Goal: Task Accomplishment & Management: Use online tool/utility

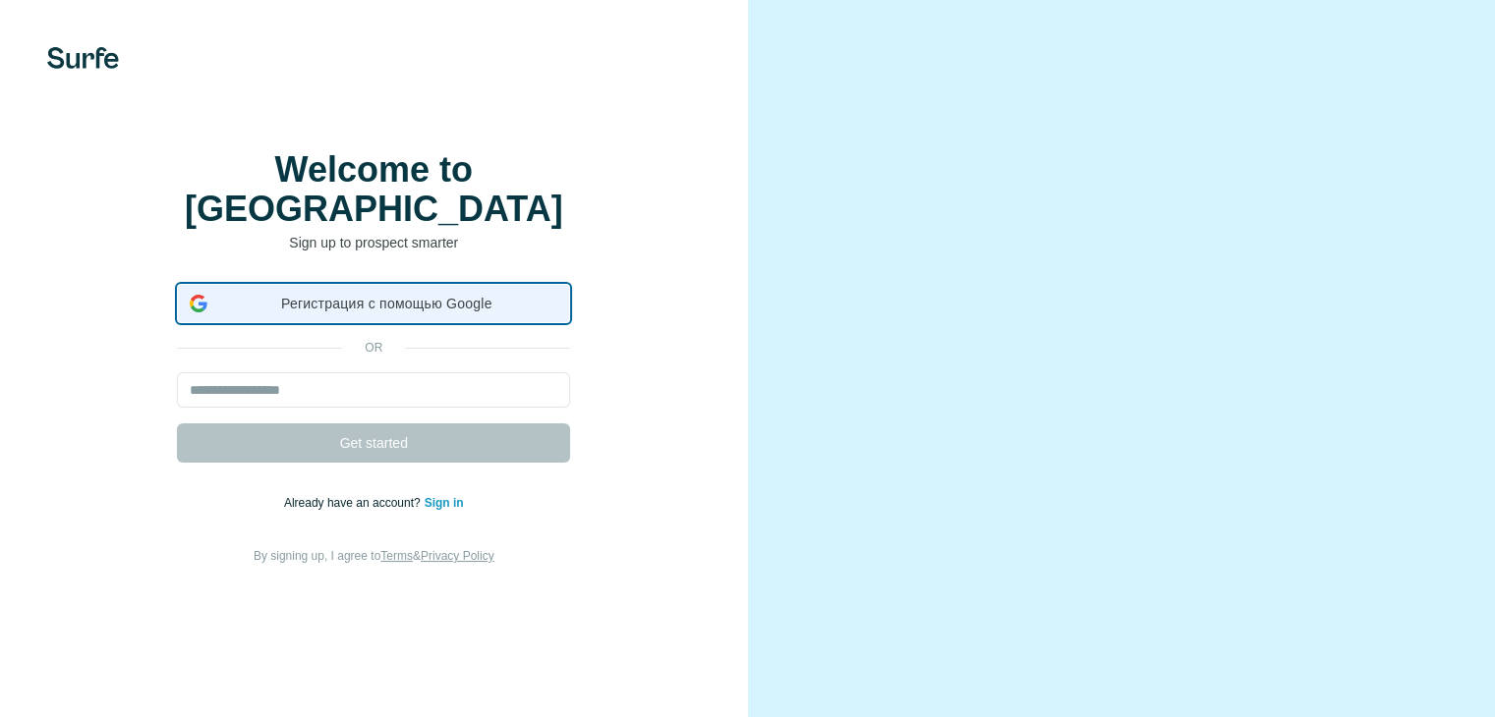
drag, startPoint x: 312, startPoint y: 327, endPoint x: 71, endPoint y: 444, distance: 267.7
click at [71, 444] on div "Регистрация с помощью Google Регистрация с помощью Google. Откроется в новой вк…" at bounding box center [373, 425] width 669 height 283
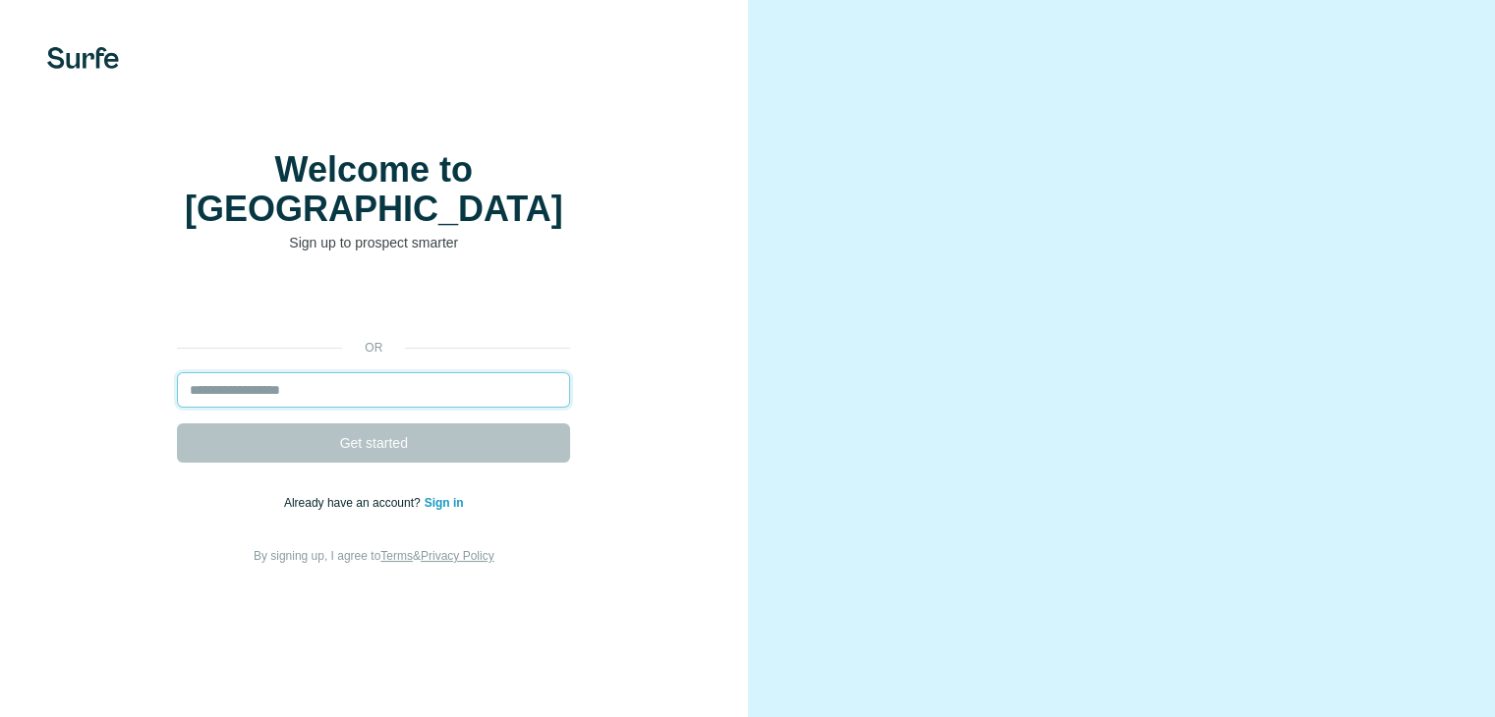
click at [307, 408] on input "email" at bounding box center [373, 389] width 393 height 35
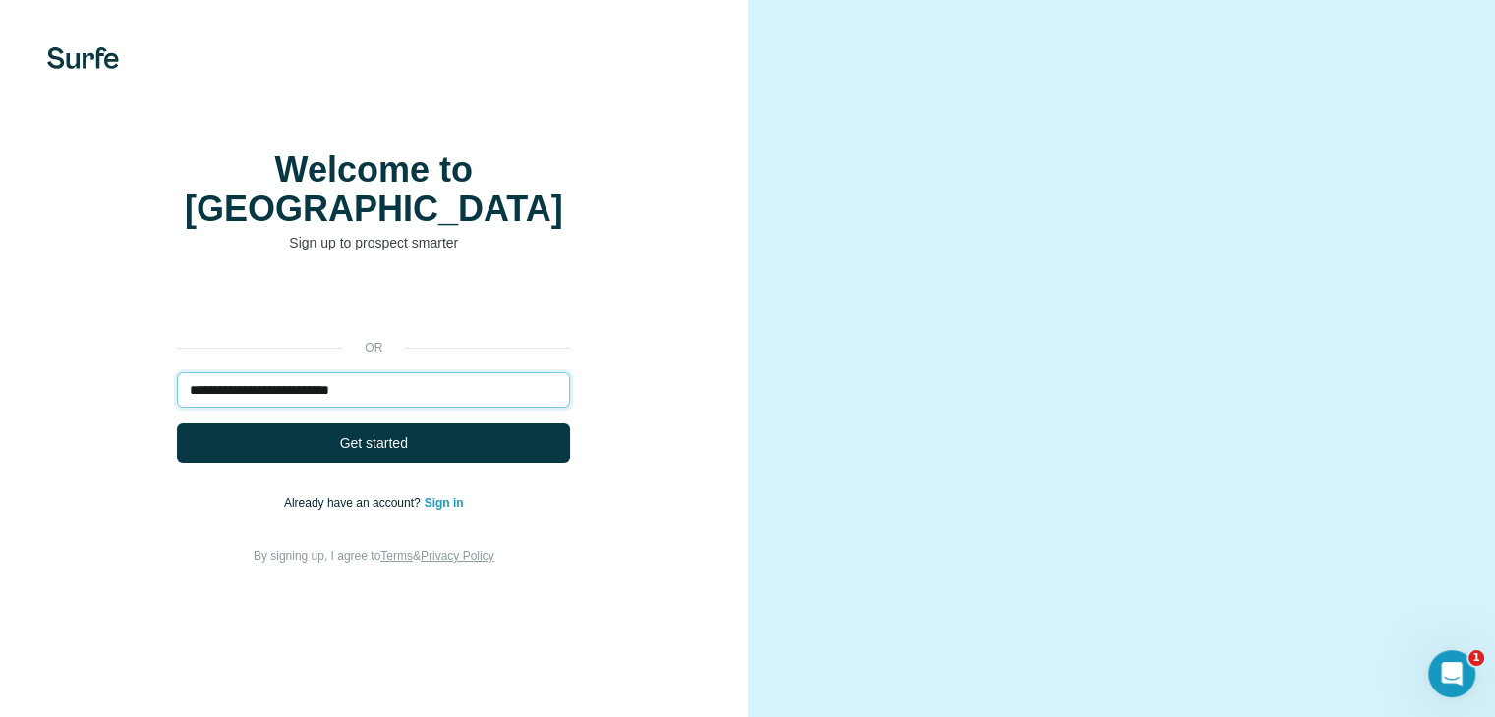
type input "**********"
click at [177, 424] on button "Get started" at bounding box center [373, 443] width 393 height 39
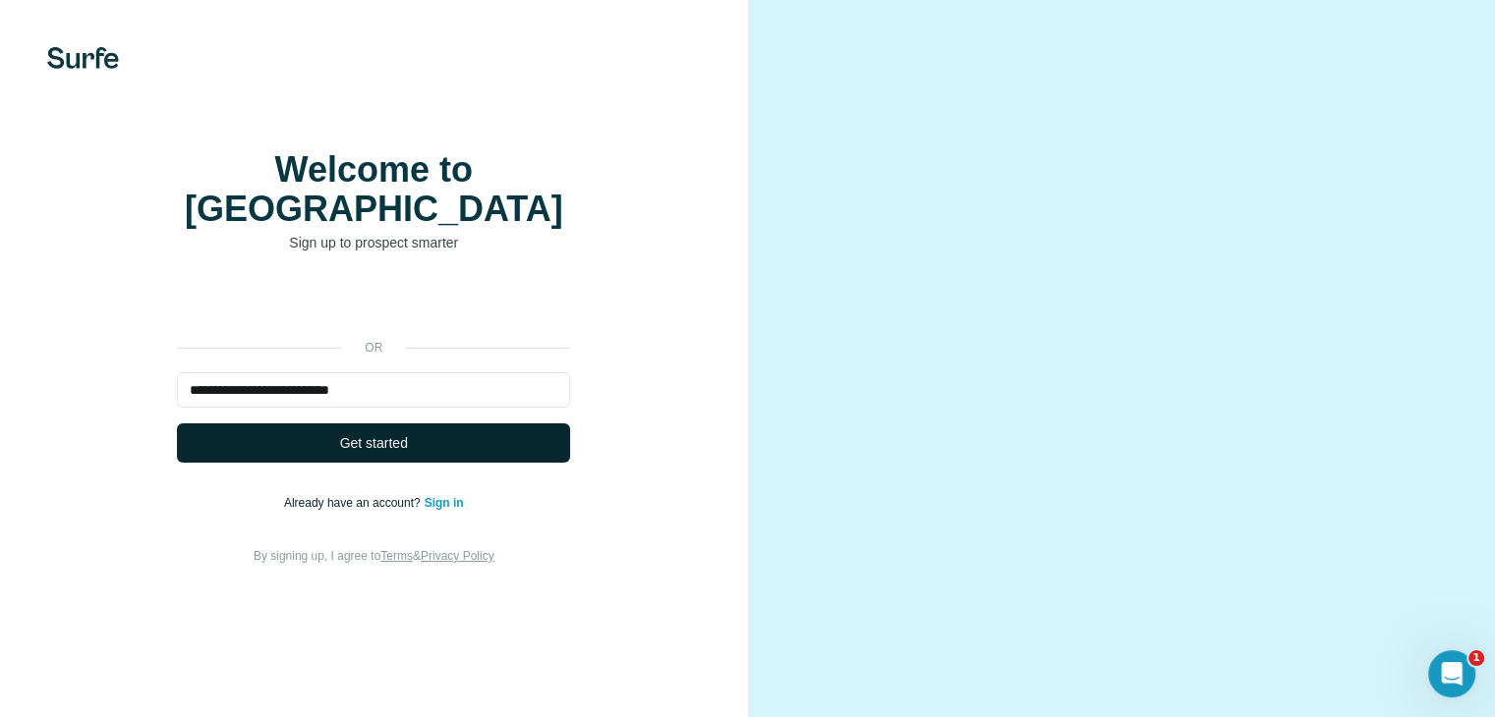
click at [331, 463] on button "Get started" at bounding box center [373, 443] width 393 height 39
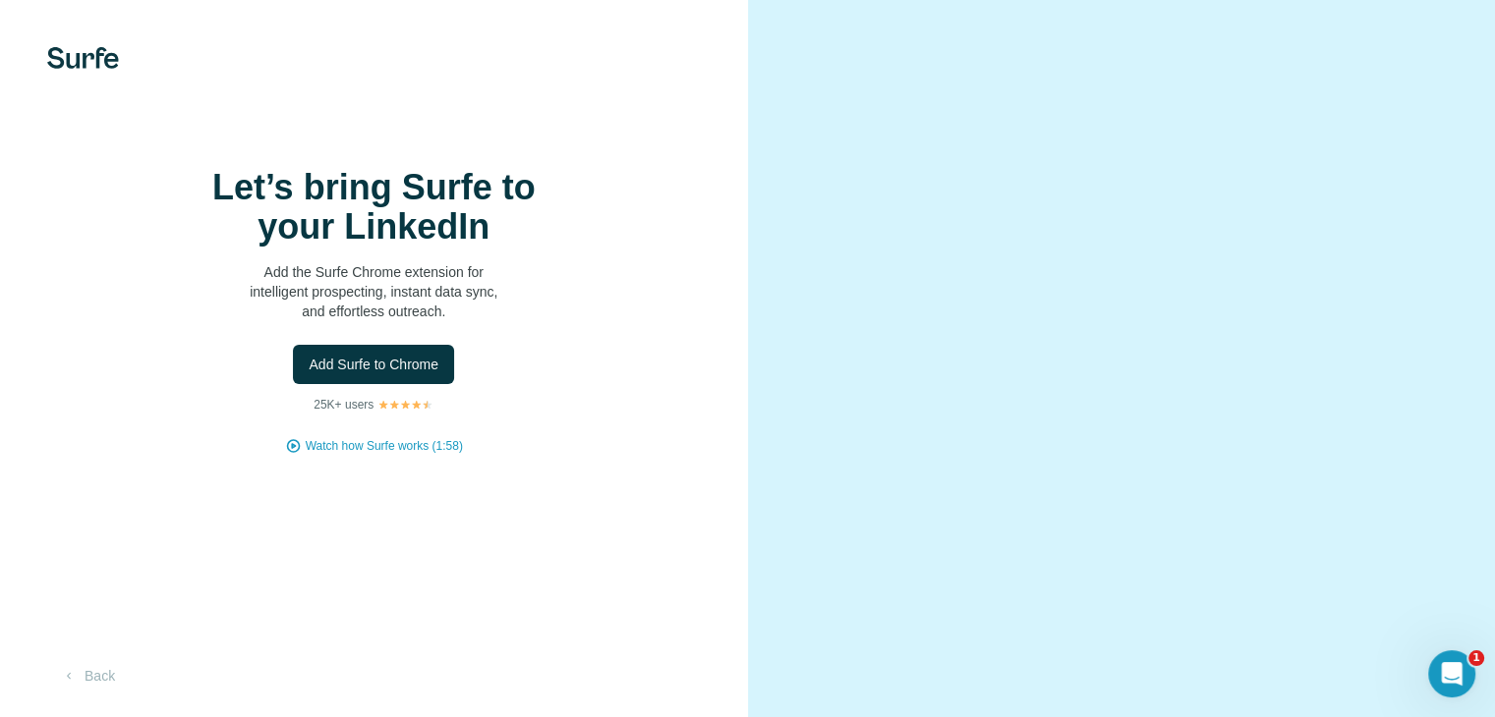
click at [389, 374] on span "Add Surfe to Chrome" at bounding box center [374, 365] width 130 height 20
click at [366, 374] on span "Add Surfe to Chrome" at bounding box center [374, 365] width 130 height 20
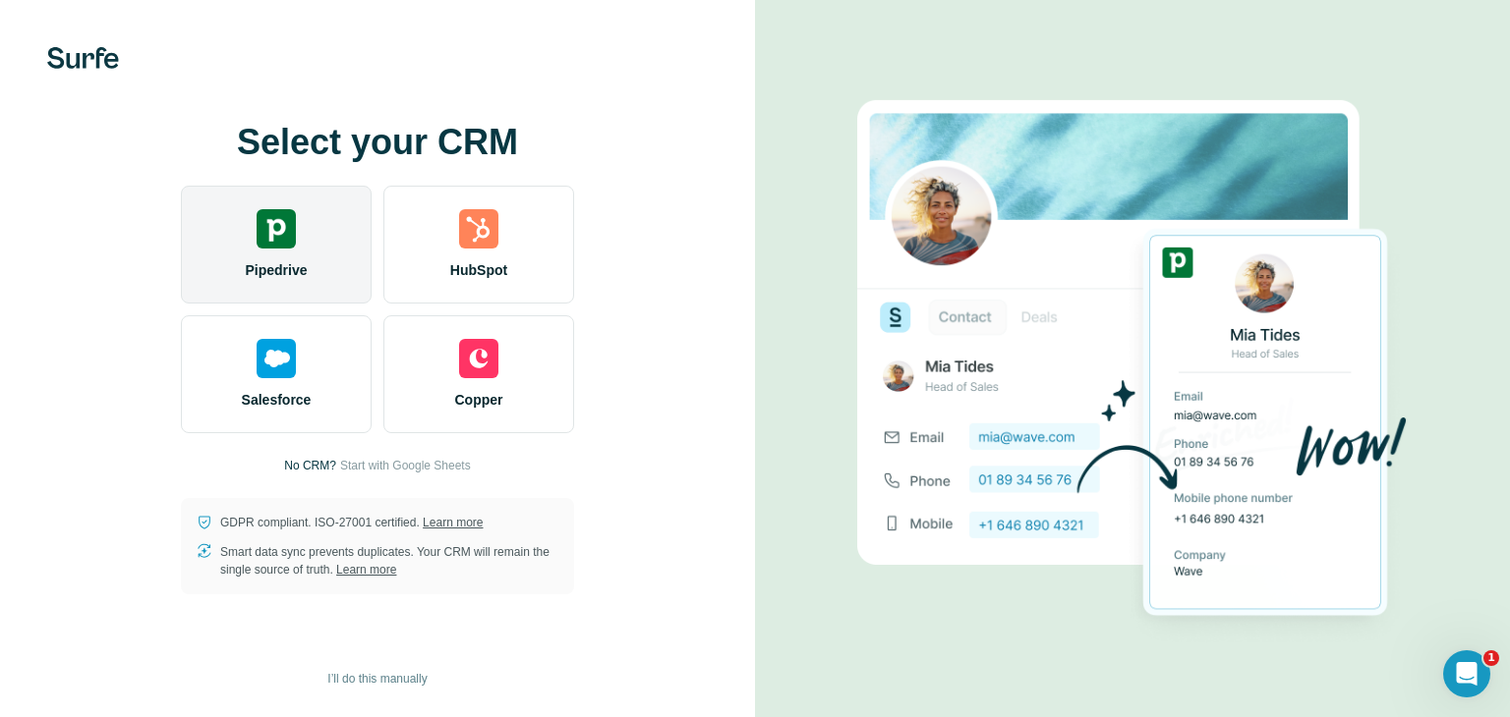
click at [274, 251] on div "Pipedrive" at bounding box center [276, 245] width 191 height 118
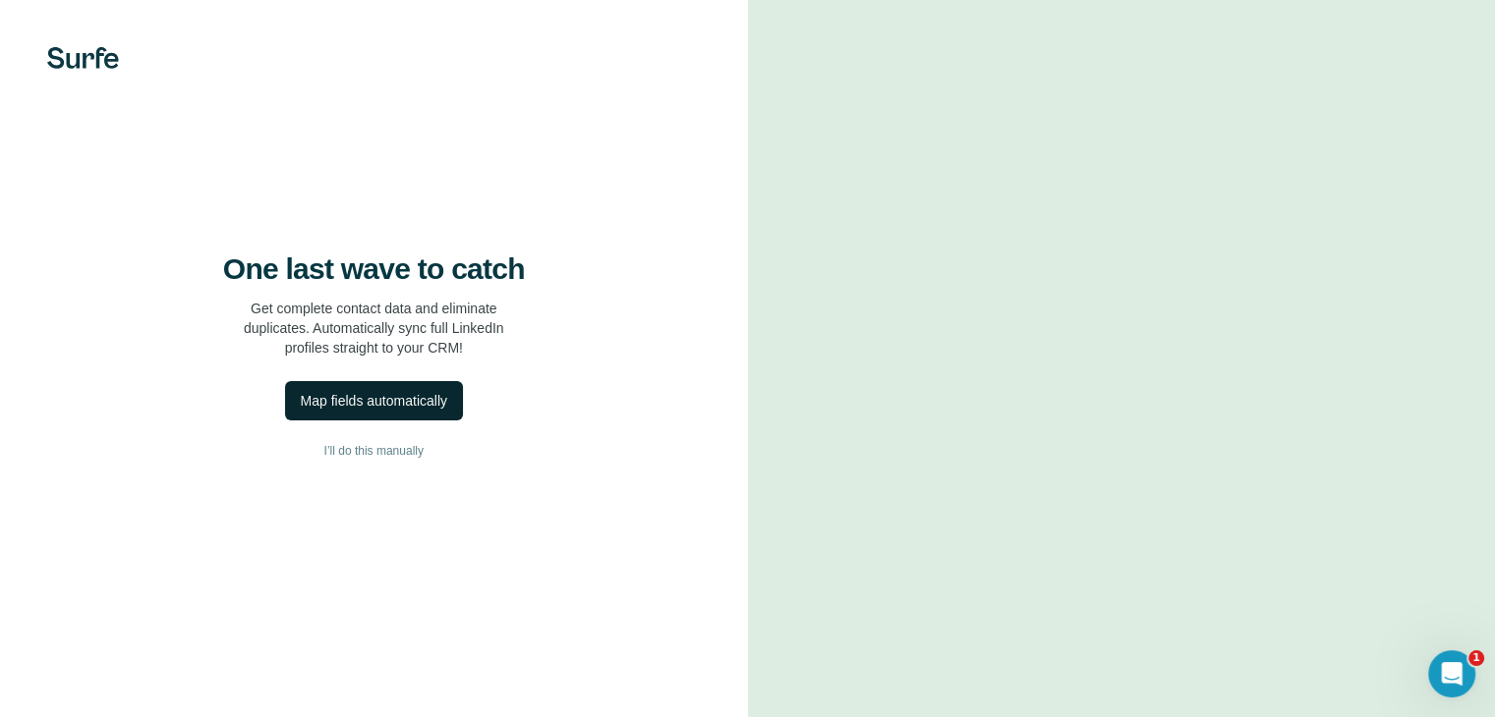
click at [357, 411] on div "Map fields automatically" at bounding box center [374, 401] width 146 height 20
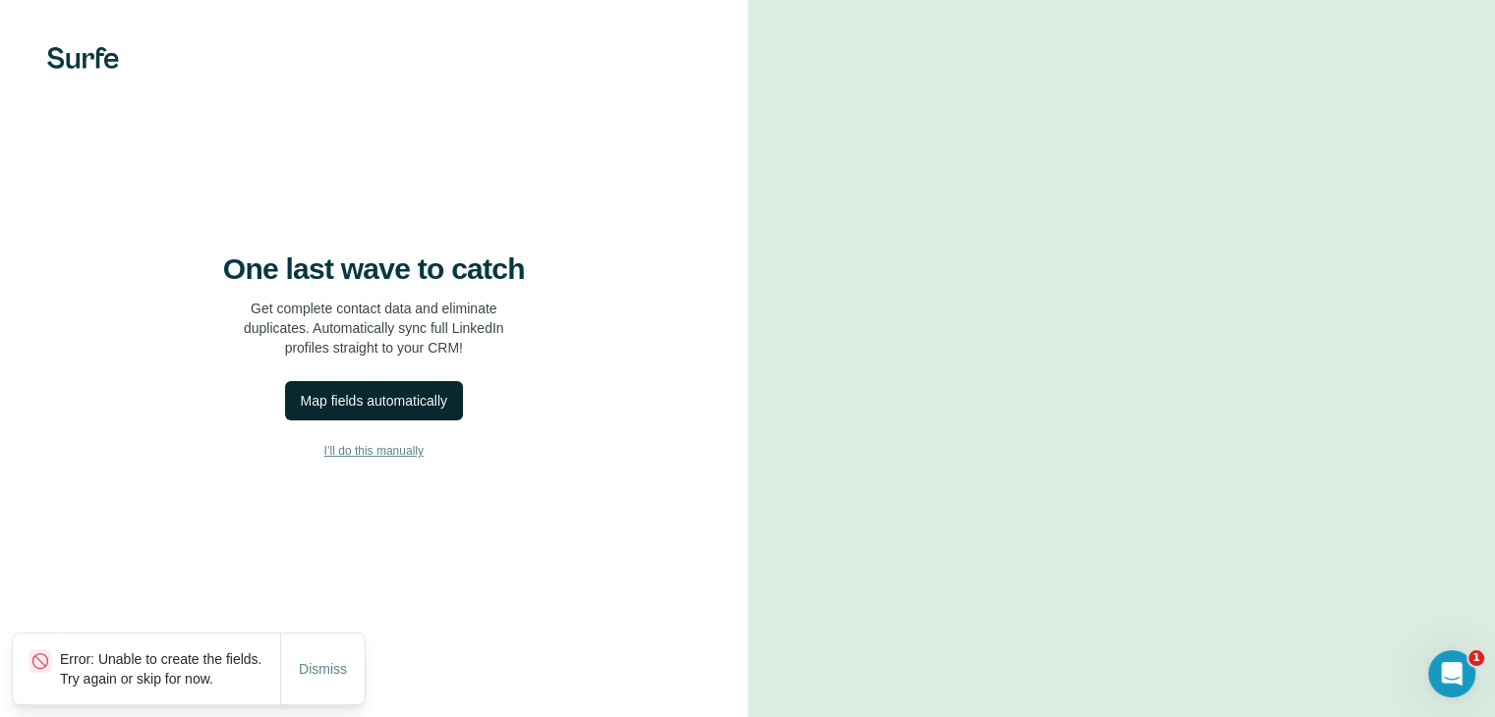
click at [381, 460] on span "I’ll do this manually" at bounding box center [373, 451] width 99 height 18
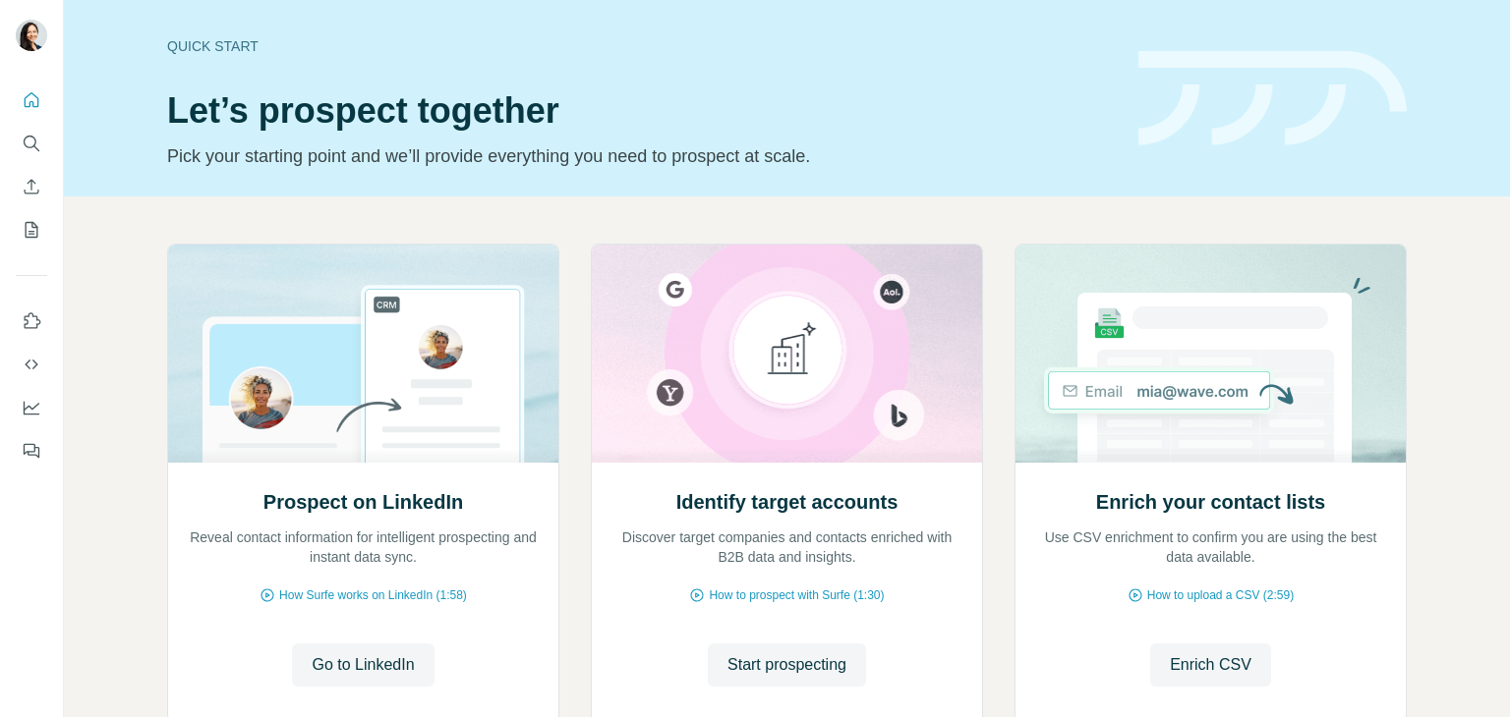
click at [375, 670] on span "Go to LinkedIn" at bounding box center [363, 666] width 102 height 24
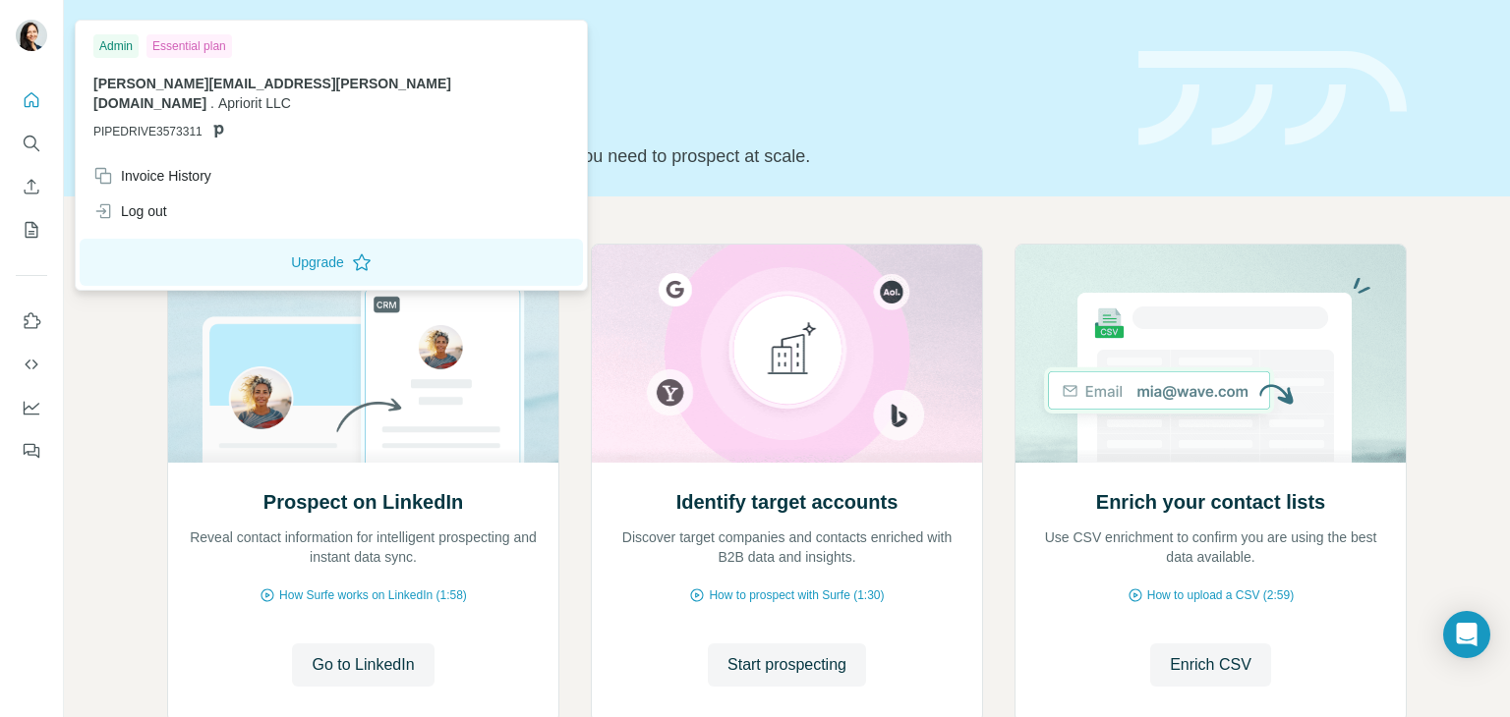
click at [200, 46] on div "Essential plan" at bounding box center [189, 46] width 86 height 24
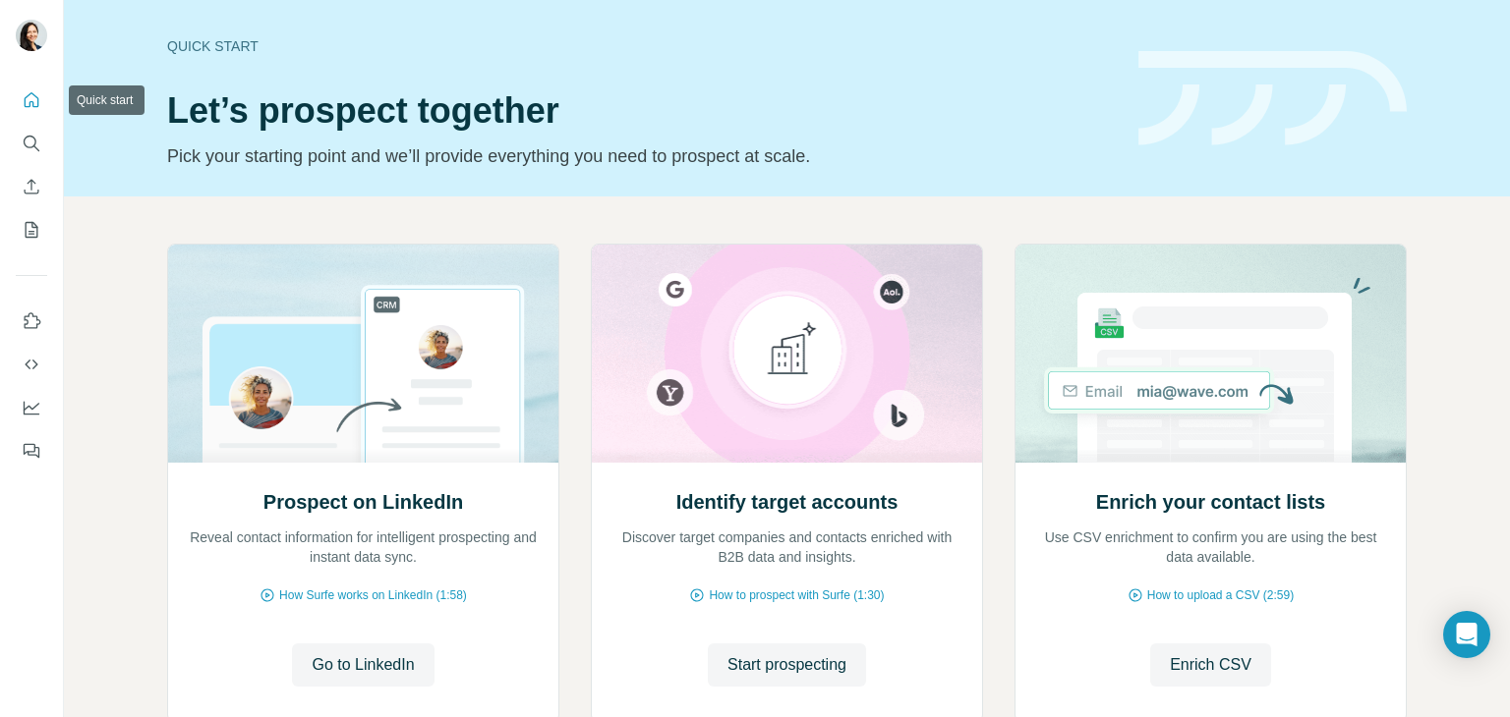
click at [34, 101] on icon "Quick start" at bounding box center [32, 100] width 20 height 20
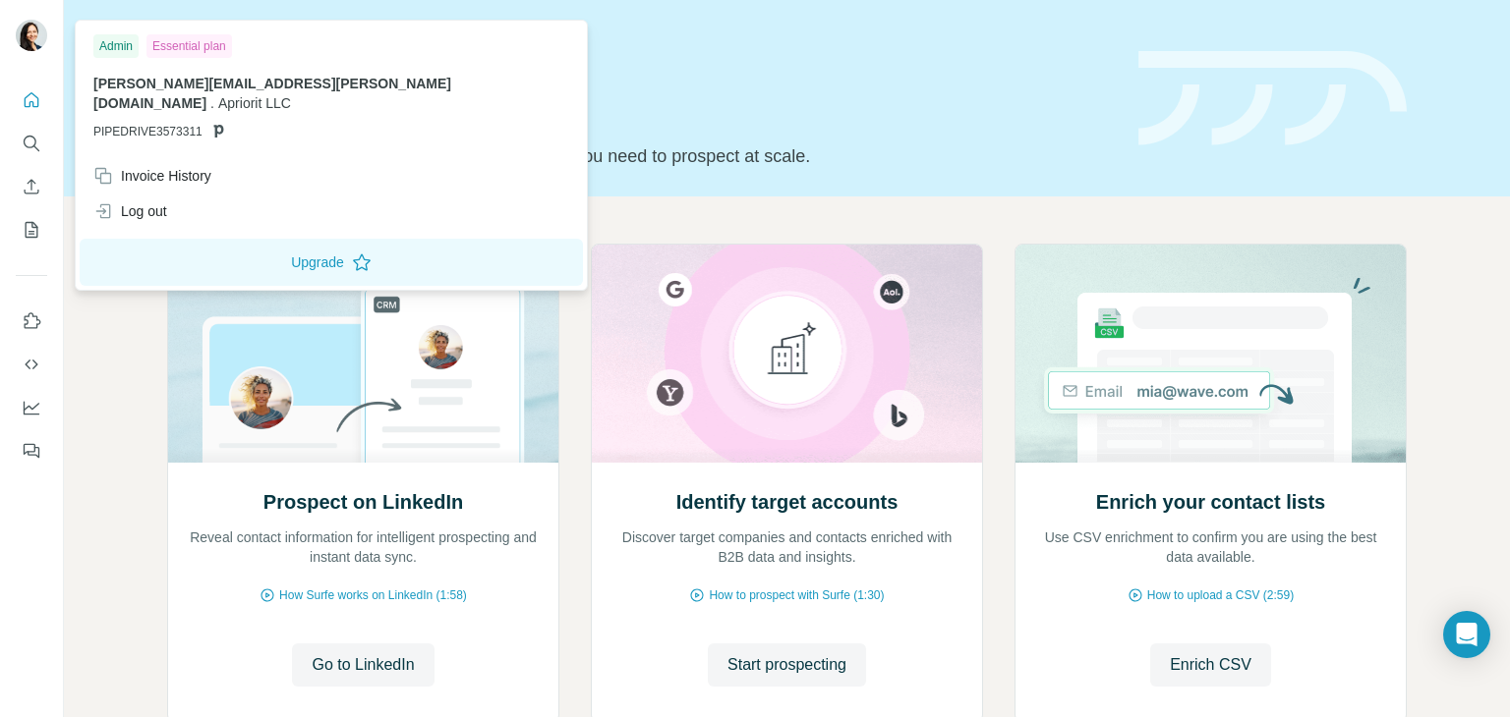
click at [30, 32] on img at bounding box center [31, 35] width 31 height 31
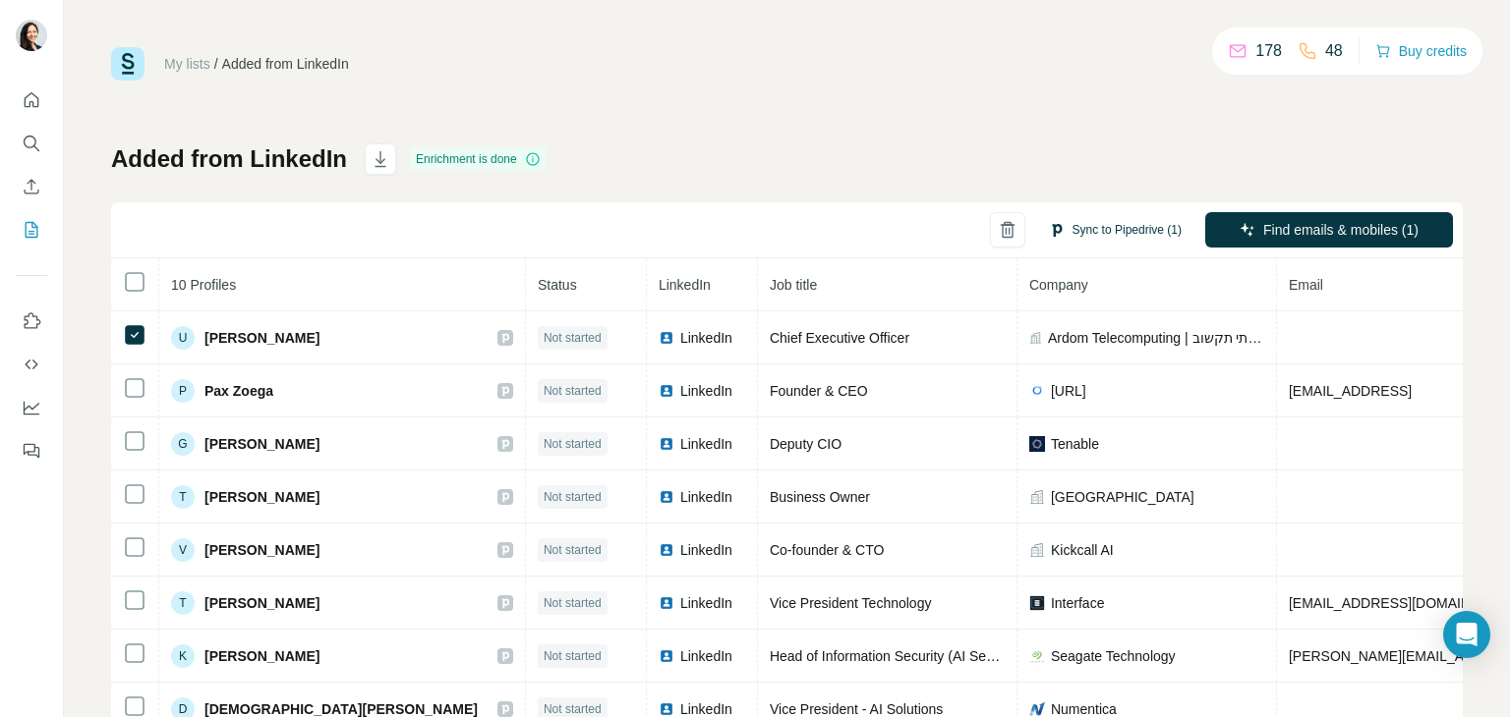
click at [1081, 227] on button "Sync to Pipedrive (1)" at bounding box center [1115, 229] width 160 height 29
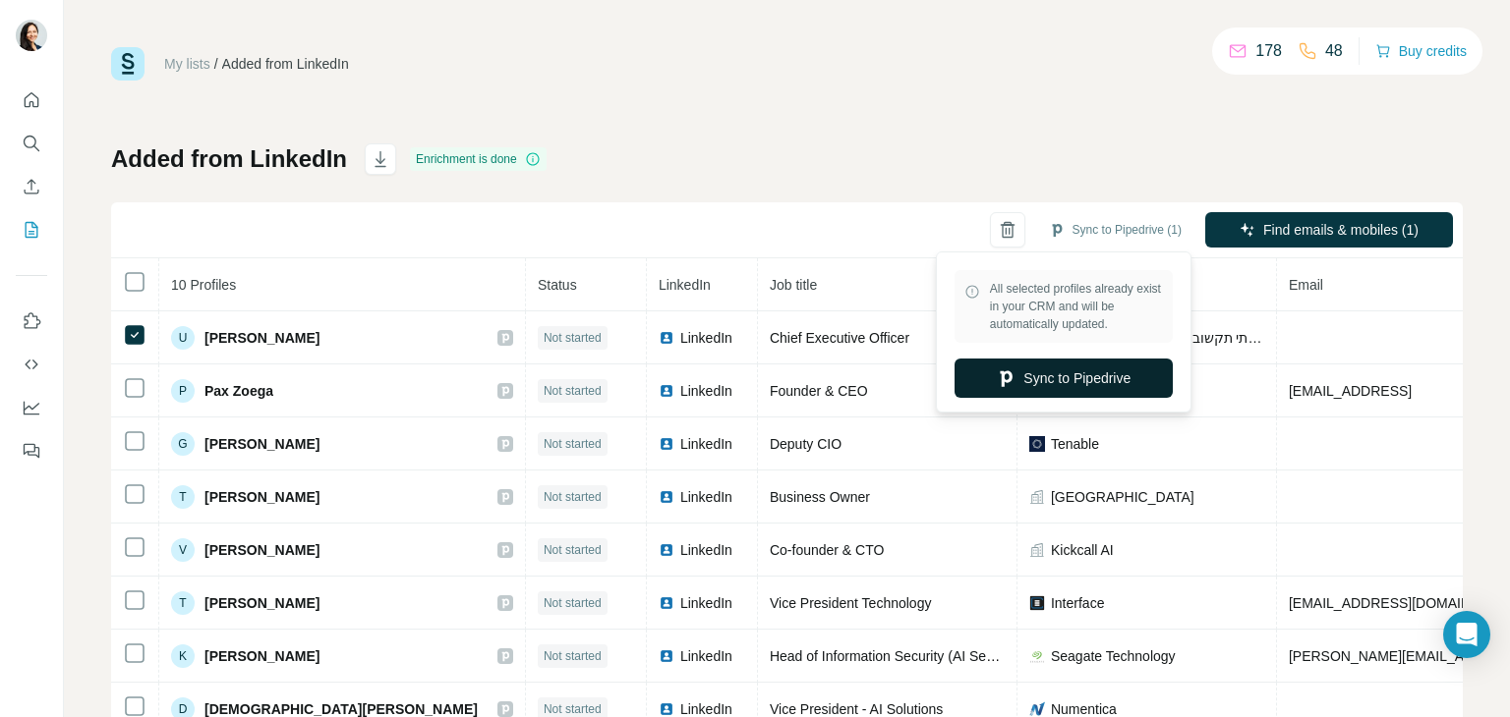
click at [1094, 372] on button "Sync to Pipedrive" at bounding box center [1063, 378] width 218 height 39
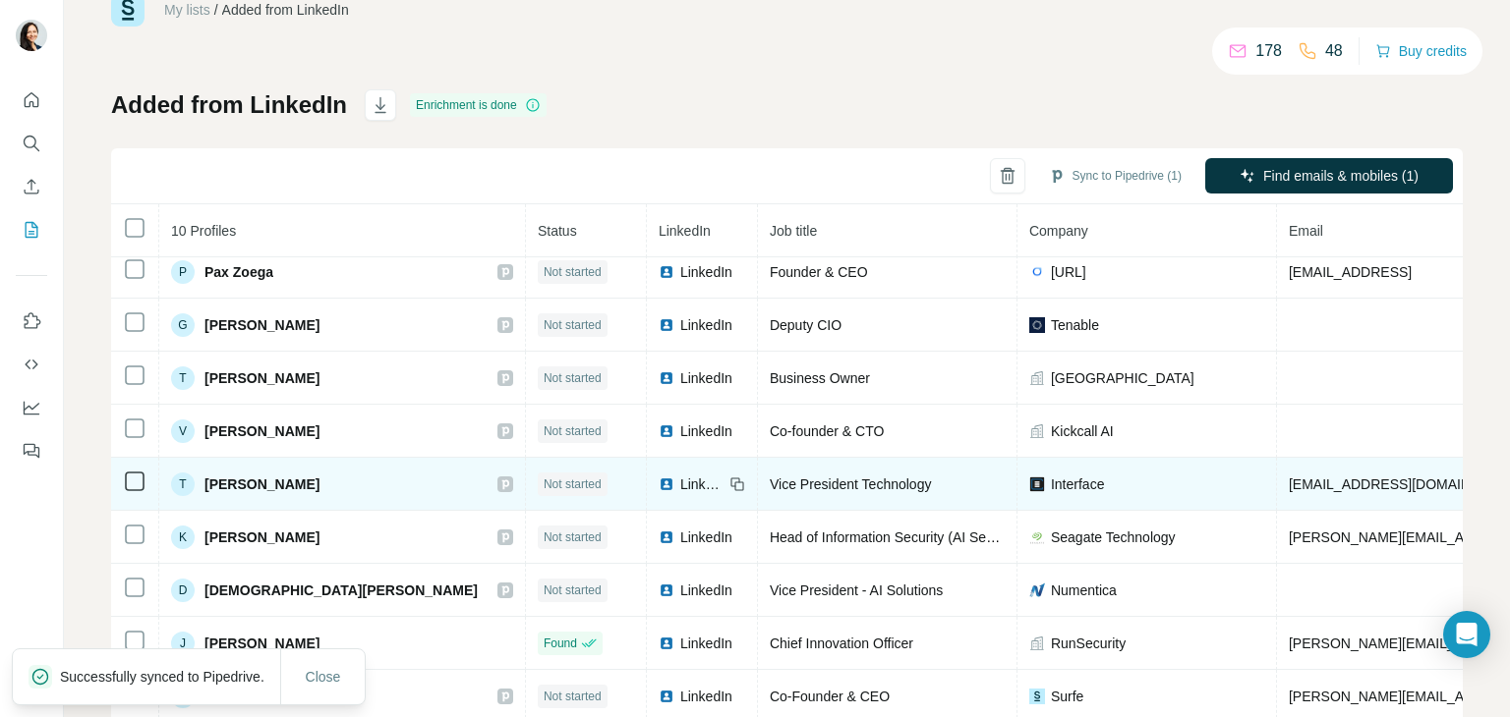
scroll to position [107, 0]
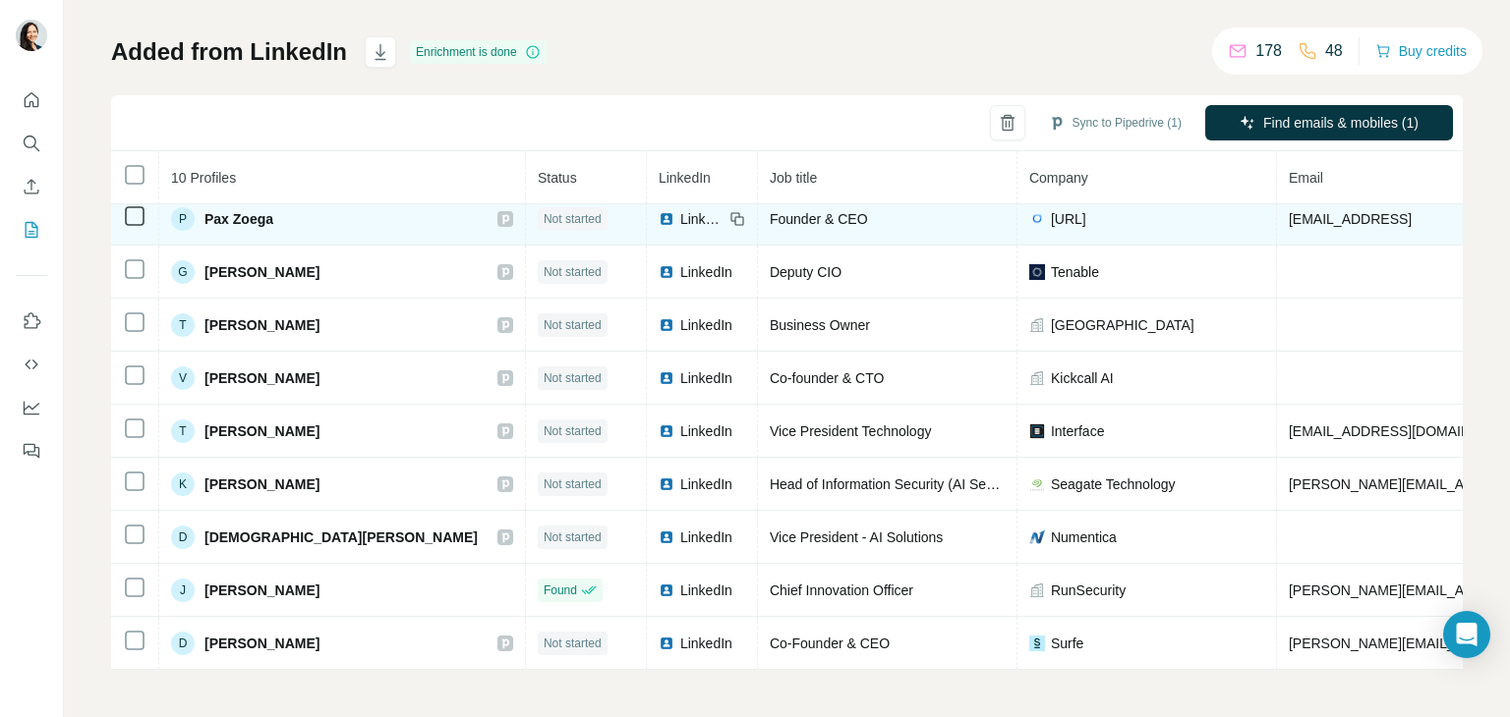
click at [543, 210] on span "Not started" at bounding box center [572, 219] width 58 height 18
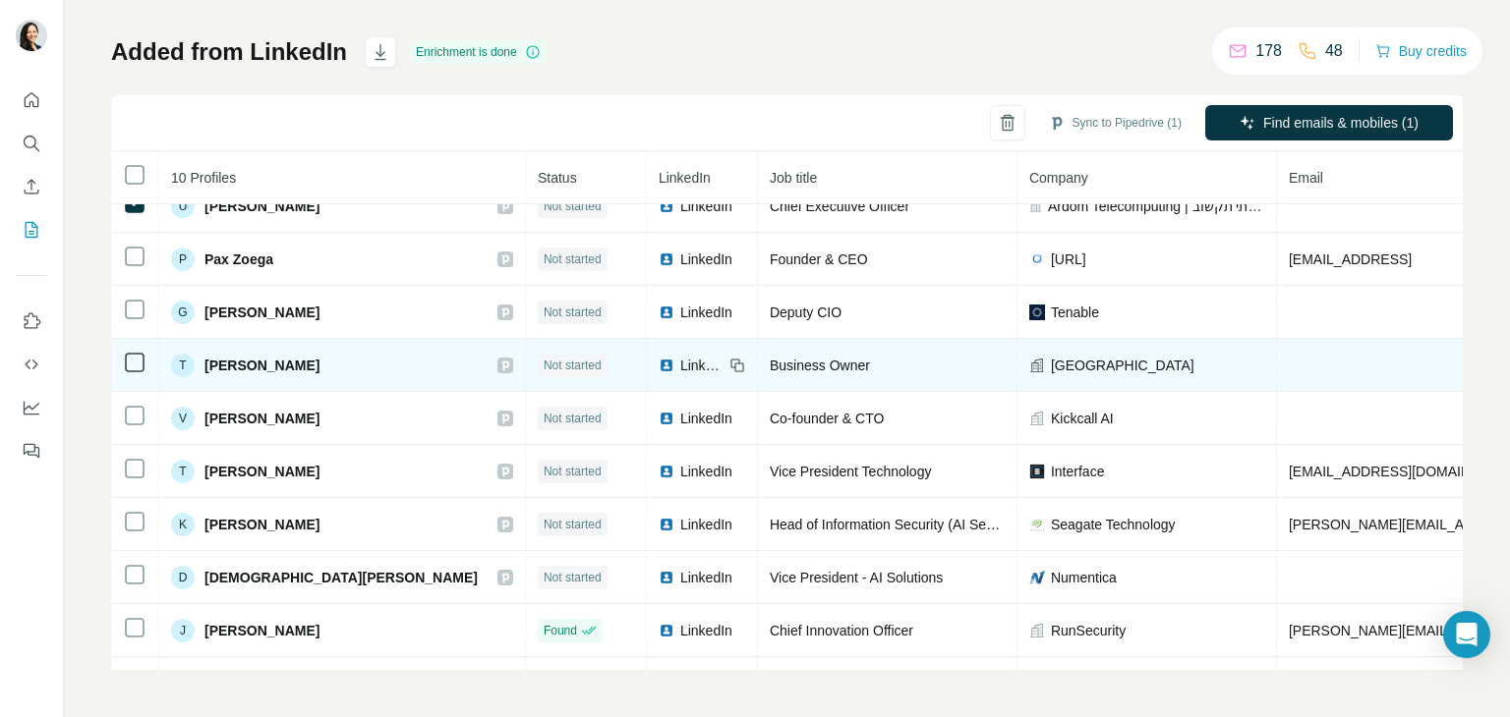
scroll to position [0, 0]
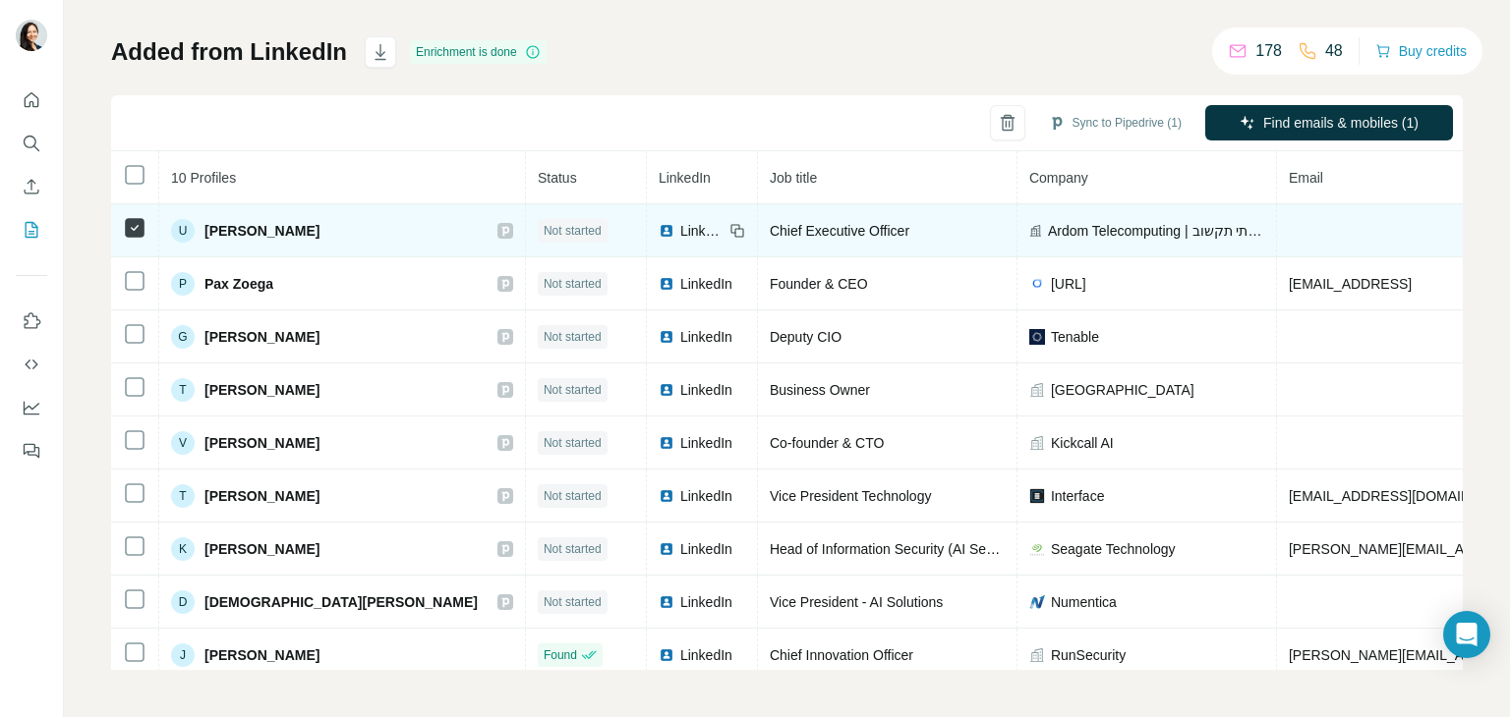
click at [543, 222] on span "Not started" at bounding box center [572, 231] width 58 height 18
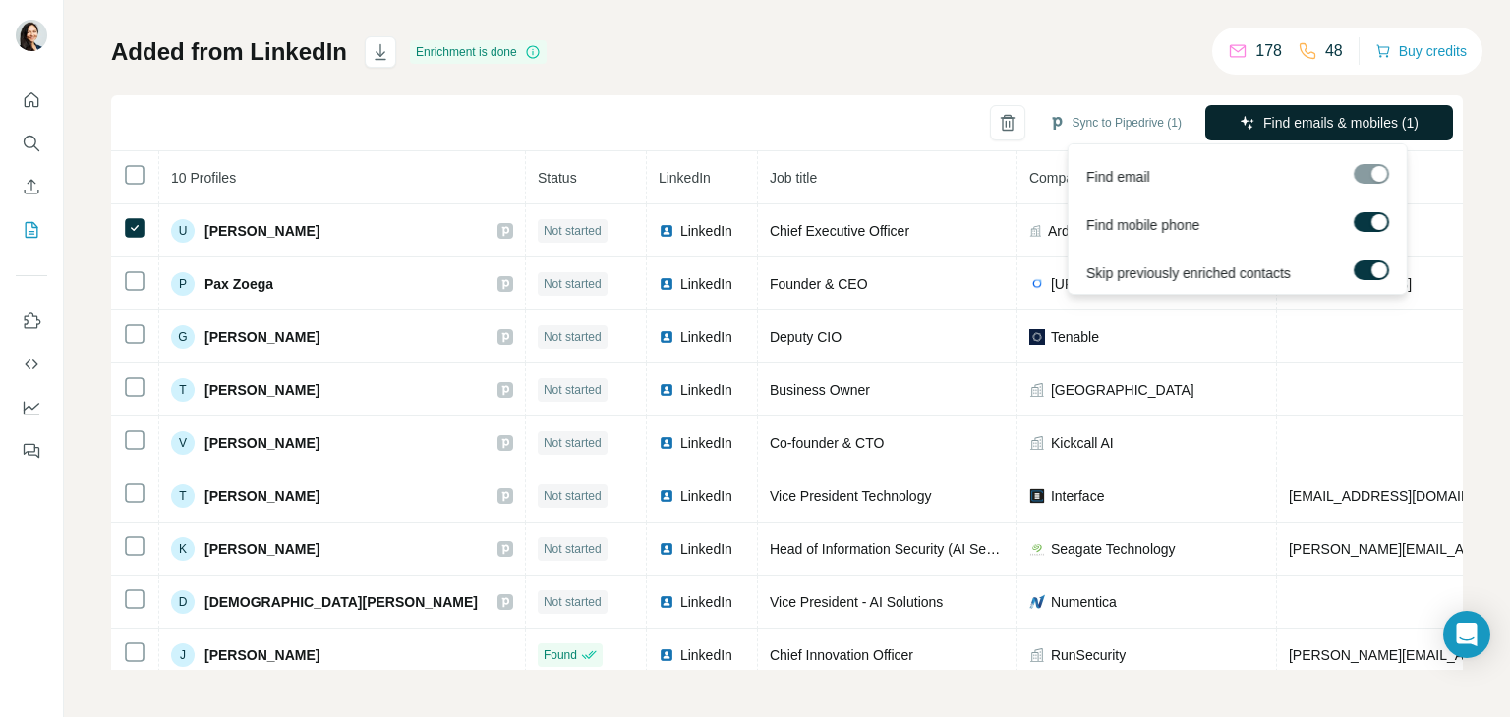
click at [1282, 138] on button "Find emails & mobiles (1)" at bounding box center [1329, 122] width 248 height 35
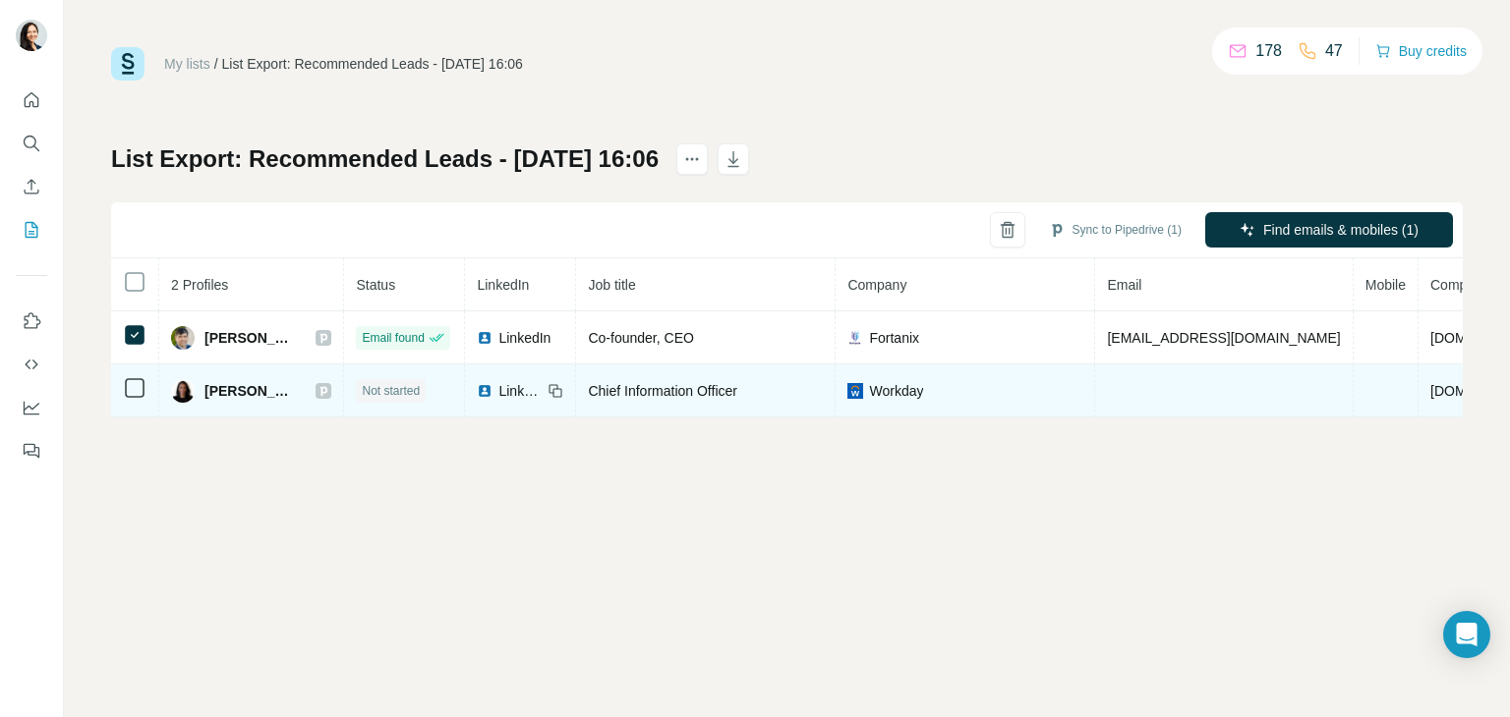
click at [135, 407] on td at bounding box center [135, 391] width 48 height 53
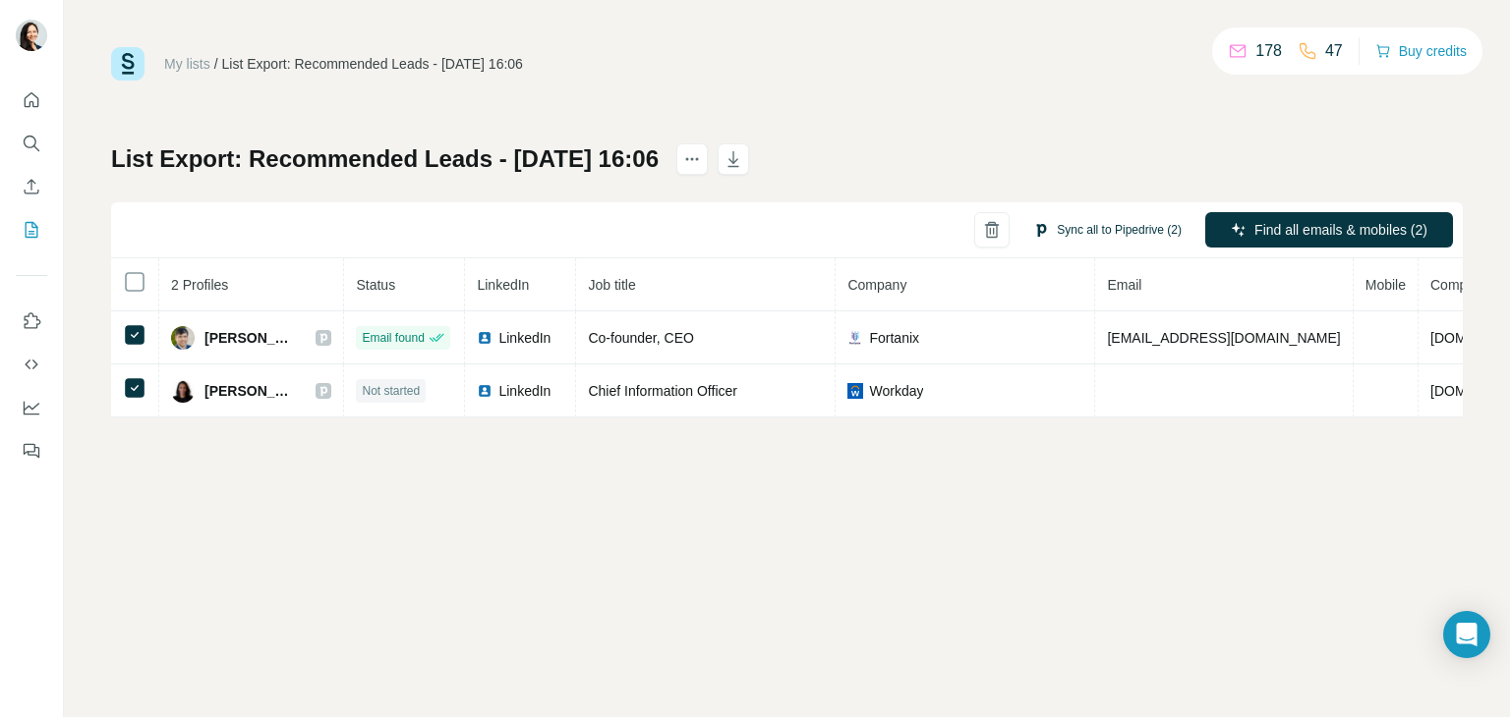
click at [1097, 222] on button "Sync all to Pipedrive (2)" at bounding box center [1107, 229] width 176 height 29
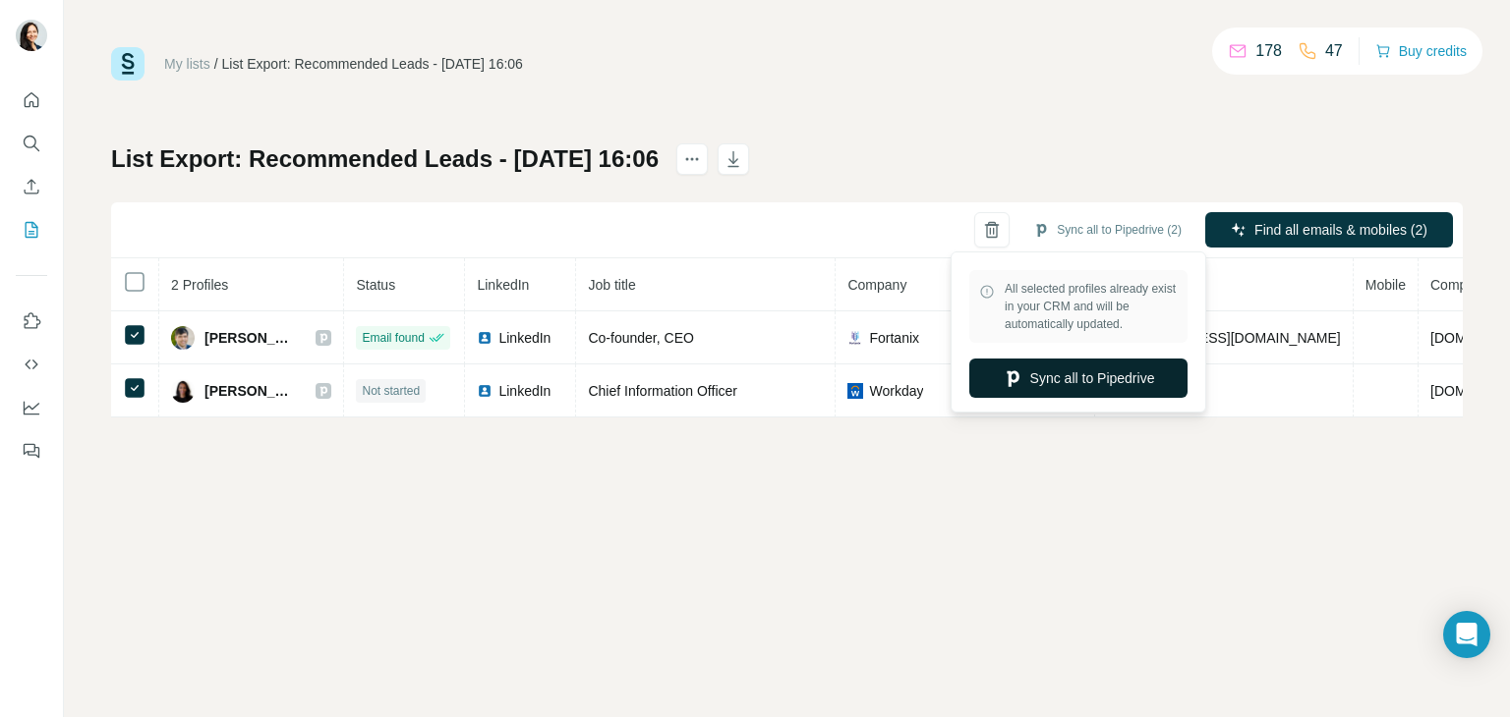
click at [1065, 390] on button "Sync all to Pipedrive" at bounding box center [1078, 378] width 218 height 39
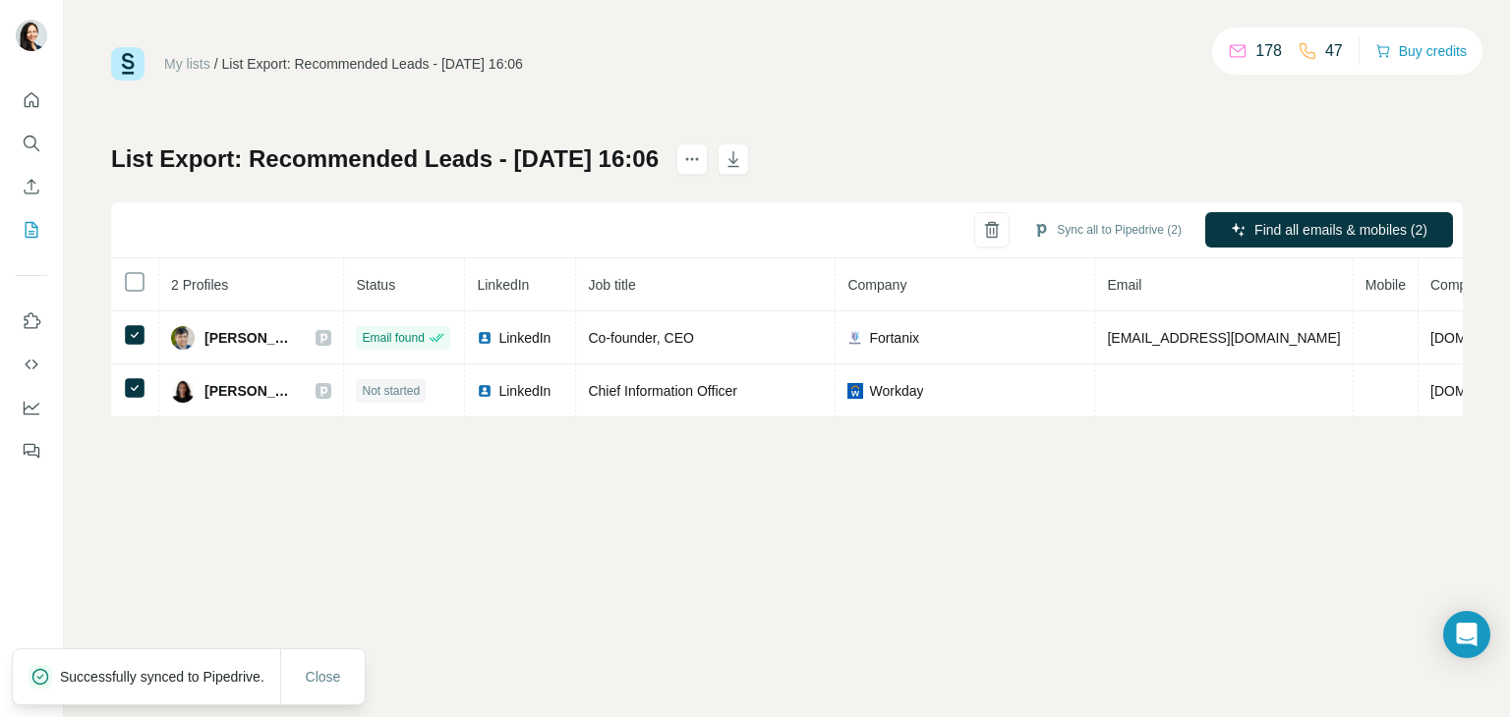
click at [375, 676] on div "My lists / List Export: Recommended Leads - 26/08/2025 16:06 178 47 Buy credits…" at bounding box center [787, 358] width 1446 height 717
click at [330, 674] on div "My lists / List Export: Recommended Leads - 26/08/2025 16:06 178 47 Buy credits…" at bounding box center [787, 358] width 1446 height 717
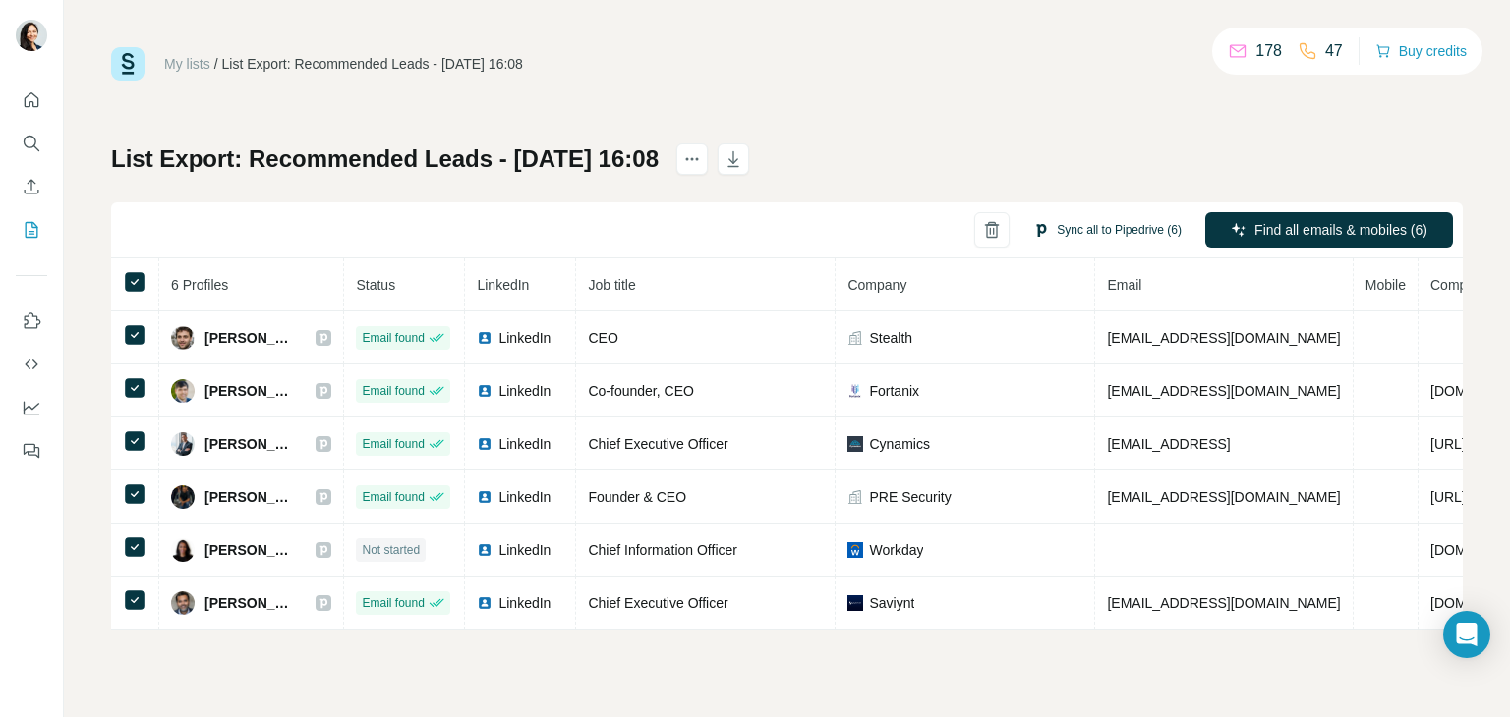
click at [1084, 228] on button "Sync all to Pipedrive (6)" at bounding box center [1107, 229] width 176 height 29
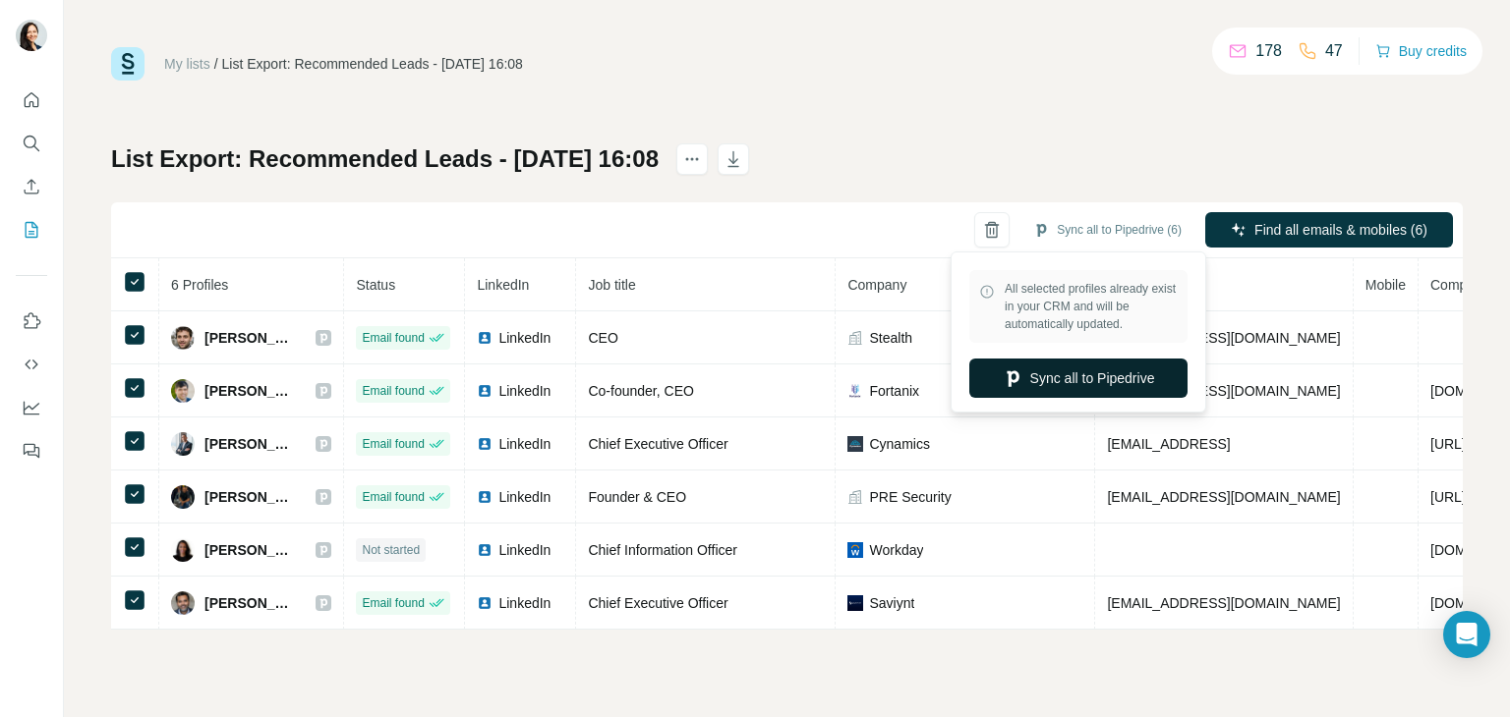
click at [1080, 378] on button "Sync all to Pipedrive" at bounding box center [1078, 378] width 218 height 39
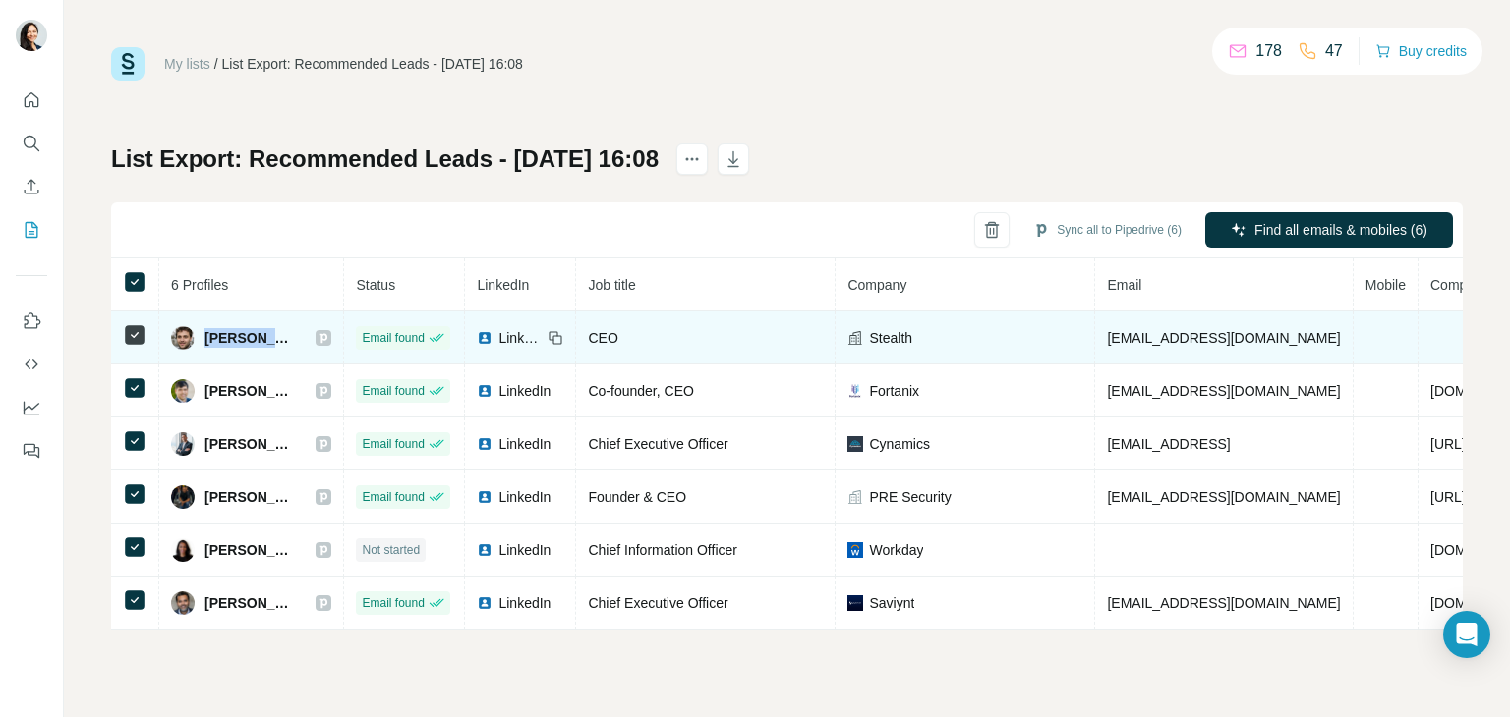
drag, startPoint x: 289, startPoint y: 335, endPoint x: 203, endPoint y: 338, distance: 85.6
click at [203, 338] on div "Alex Vernik" at bounding box center [251, 338] width 160 height 24
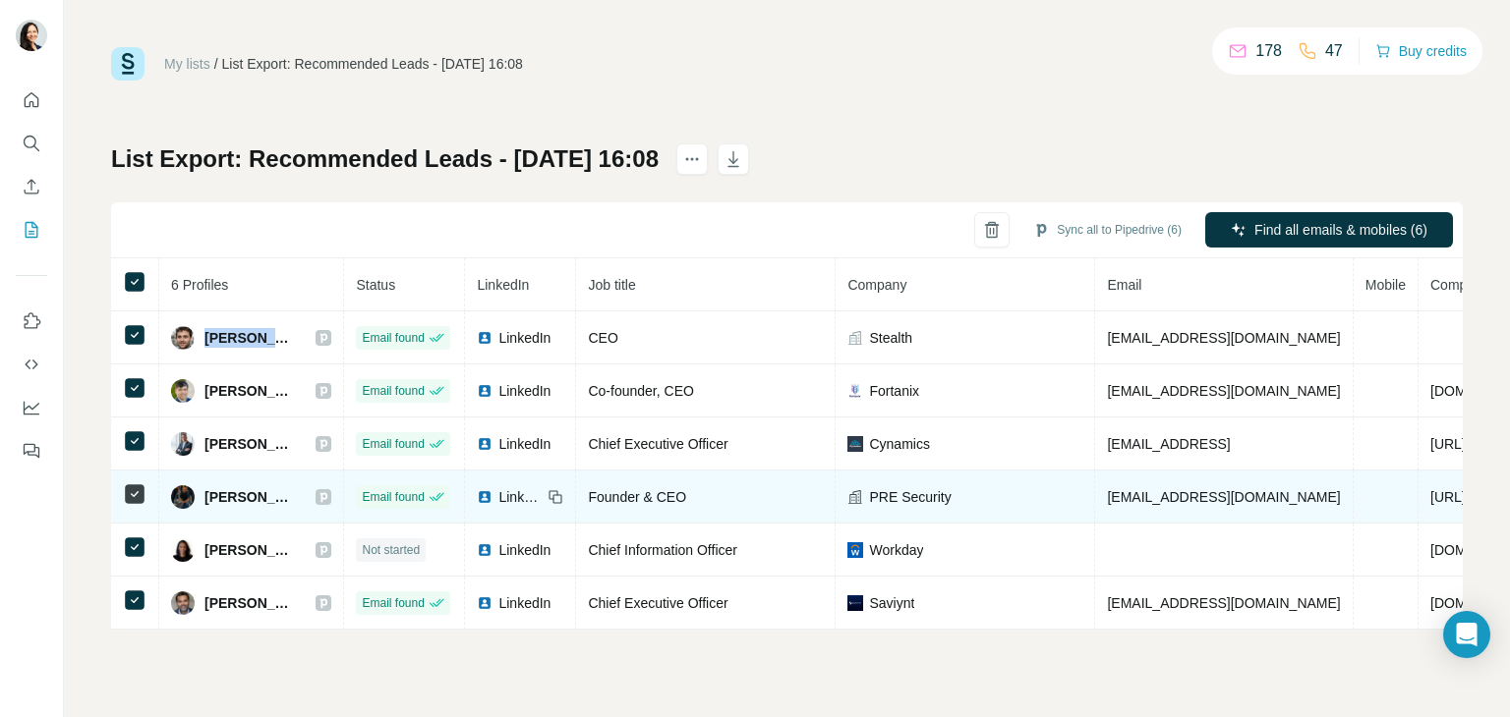
copy span "Alex Vernik"
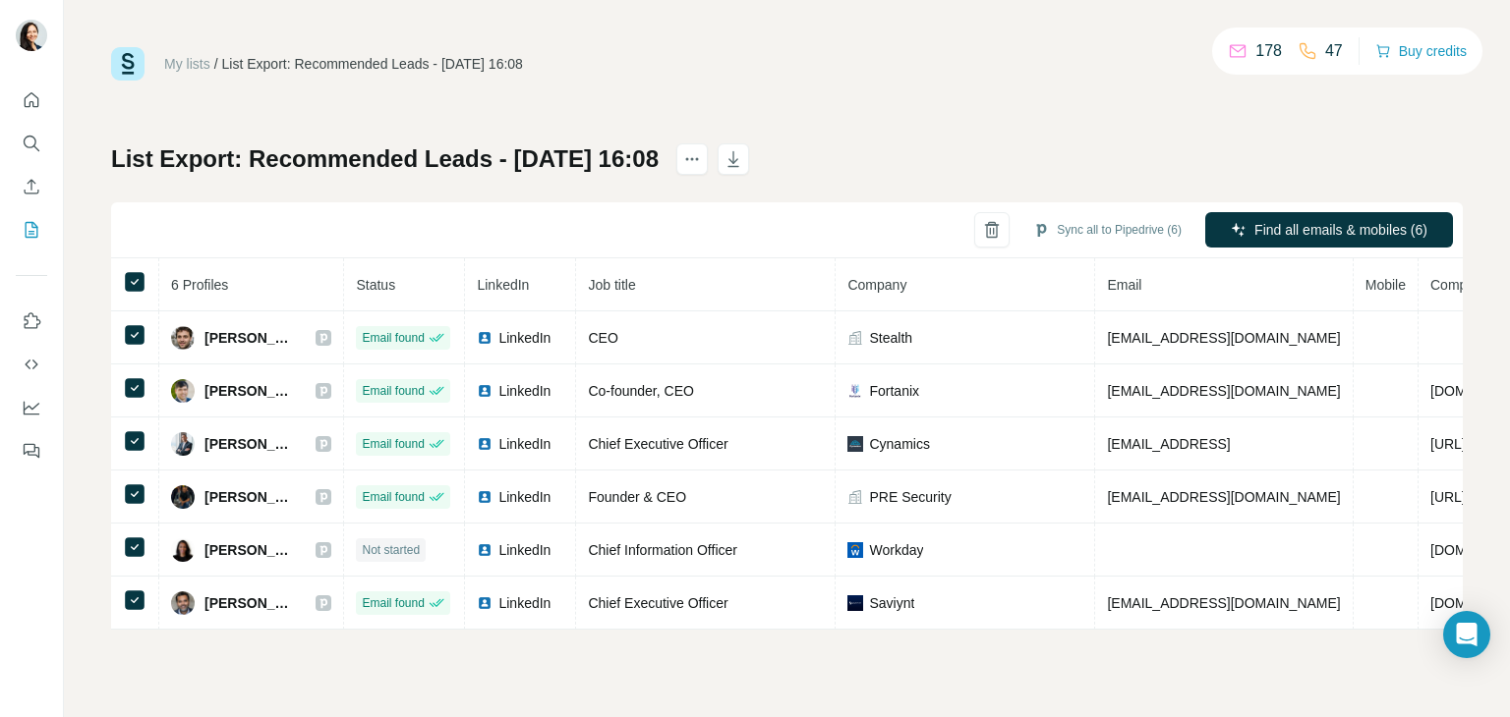
click at [944, 61] on div "My lists / List Export: Recommended Leads - 26/08/2025 16:08 178 47 Buy credits" at bounding box center [786, 63] width 1351 height 33
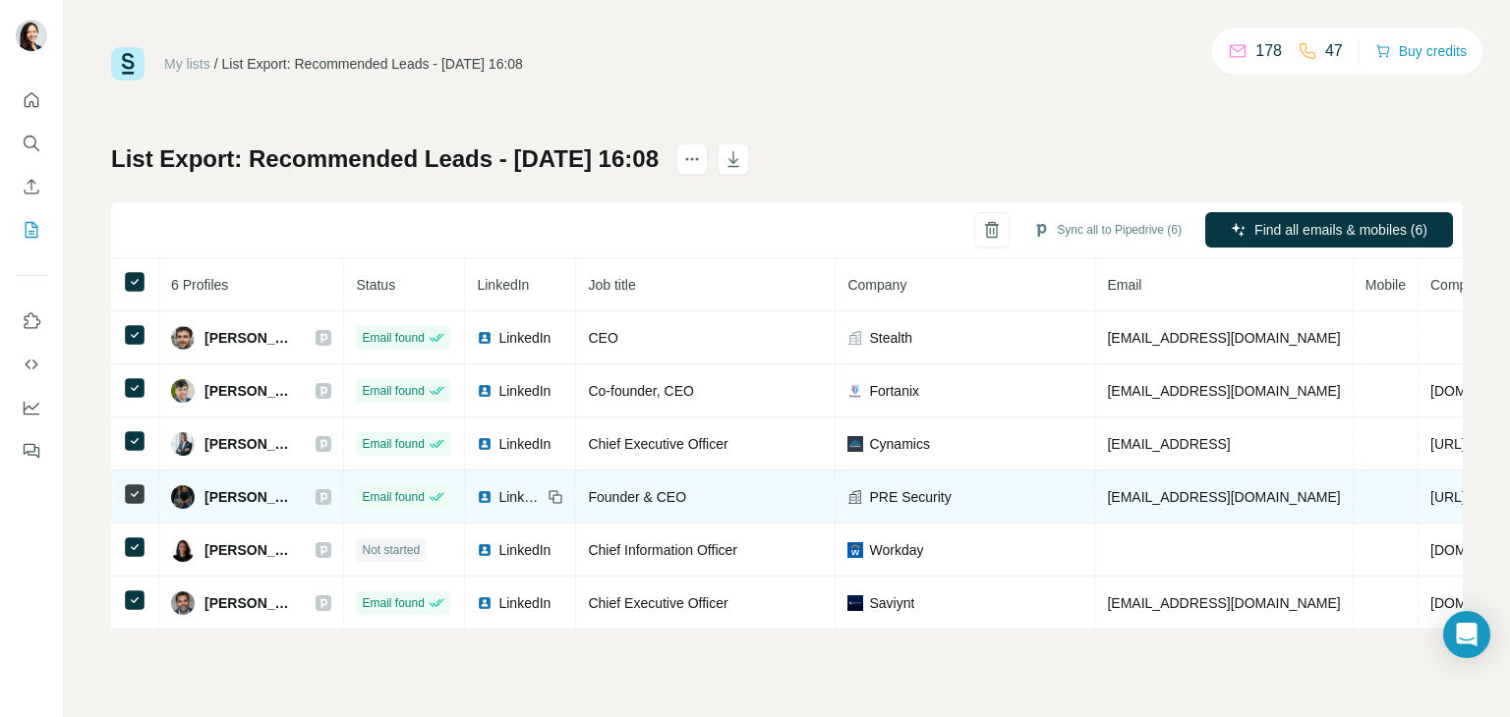
click at [256, 496] on span "[PERSON_NAME]" at bounding box center [249, 497] width 91 height 20
click at [255, 481] on td "[PERSON_NAME]" at bounding box center [251, 497] width 185 height 53
click at [179, 494] on img at bounding box center [183, 498] width 24 height 24
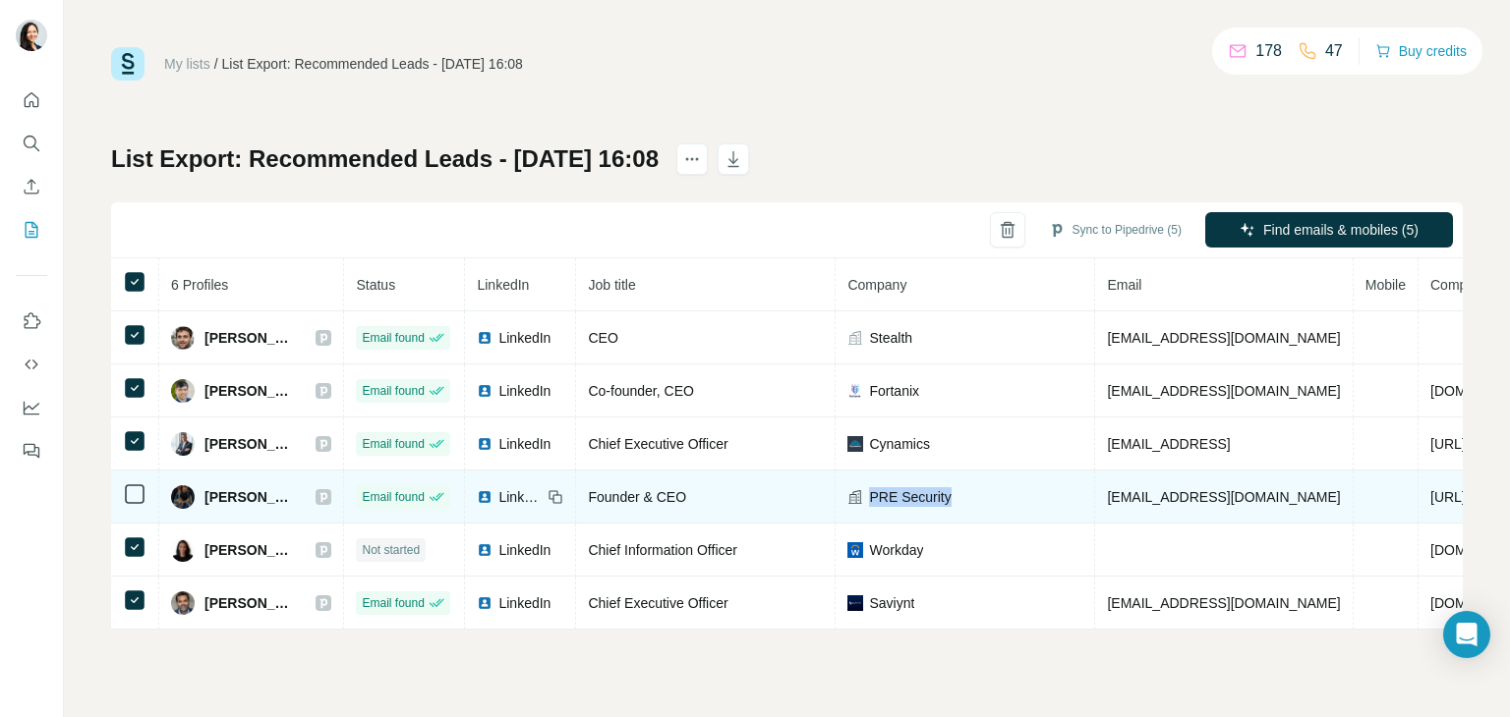
drag, startPoint x: 947, startPoint y: 500, endPoint x: 861, endPoint y: 504, distance: 86.6
click at [861, 504] on div "PRE Security" at bounding box center [964, 497] width 235 height 20
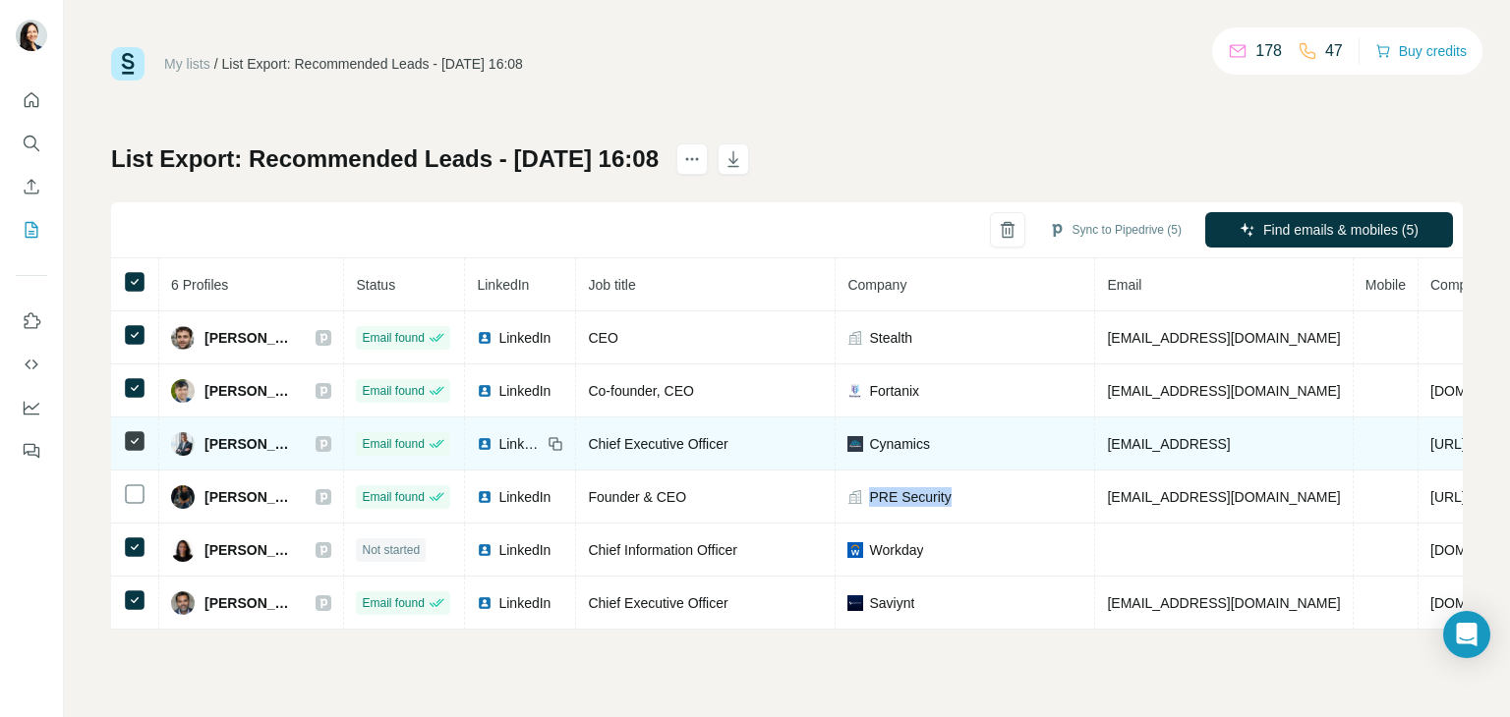
copy span "PRE Security"
drag, startPoint x: 917, startPoint y: 445, endPoint x: 857, endPoint y: 435, distance: 60.8
click at [853, 445] on div "Cynamics" at bounding box center [964, 444] width 235 height 20
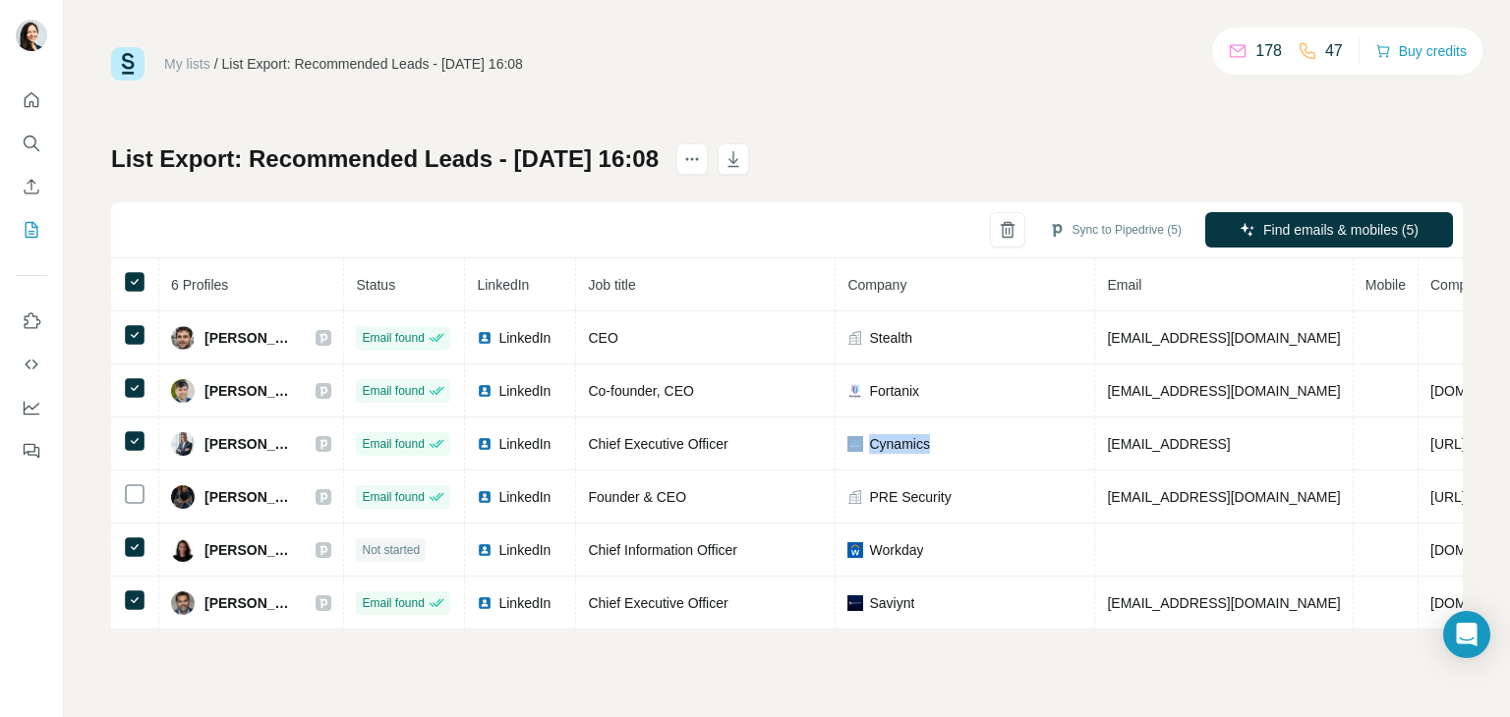
copy div "Cynamics"
click at [30, 107] on icon "Quick start" at bounding box center [32, 100] width 20 height 20
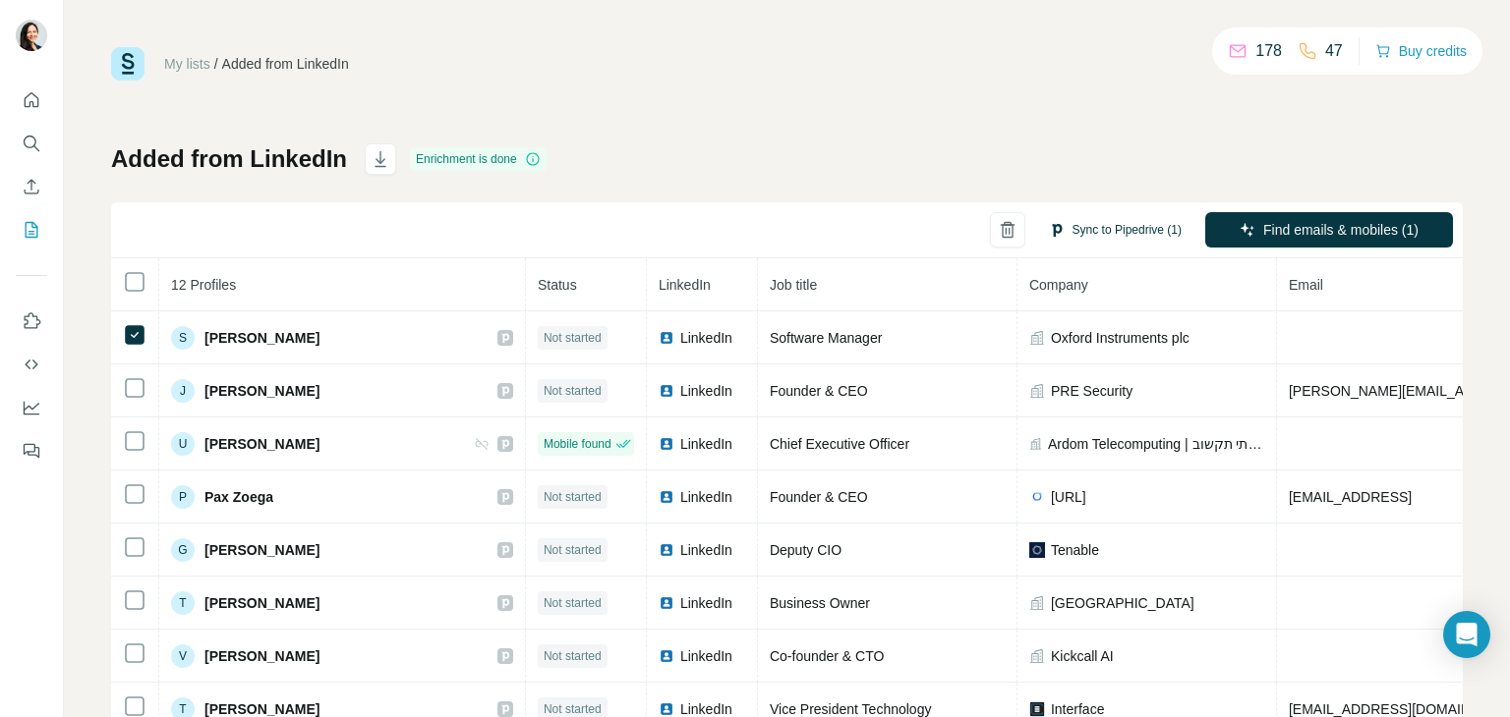
click at [1092, 228] on button "Sync to Pipedrive (1)" at bounding box center [1115, 229] width 160 height 29
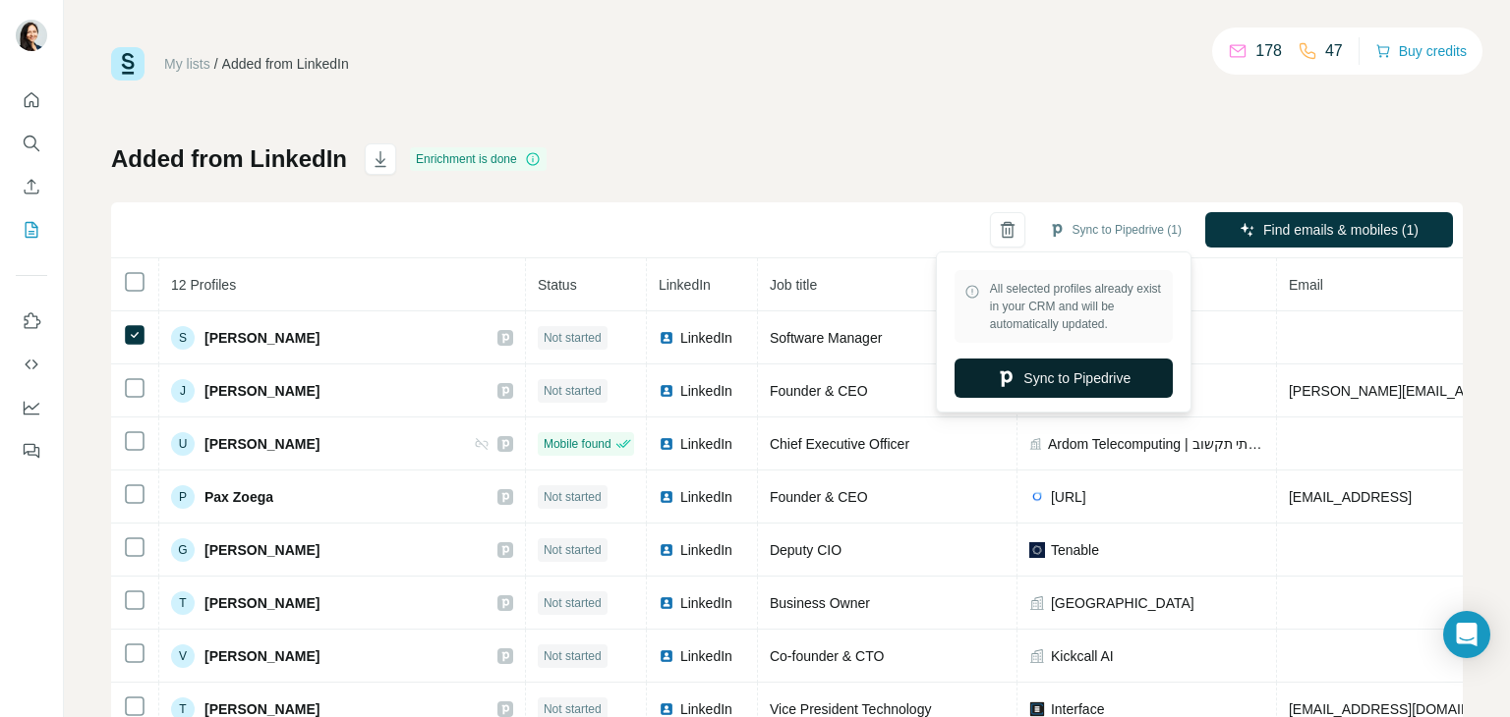
click at [1090, 378] on button "Sync to Pipedrive" at bounding box center [1063, 378] width 218 height 39
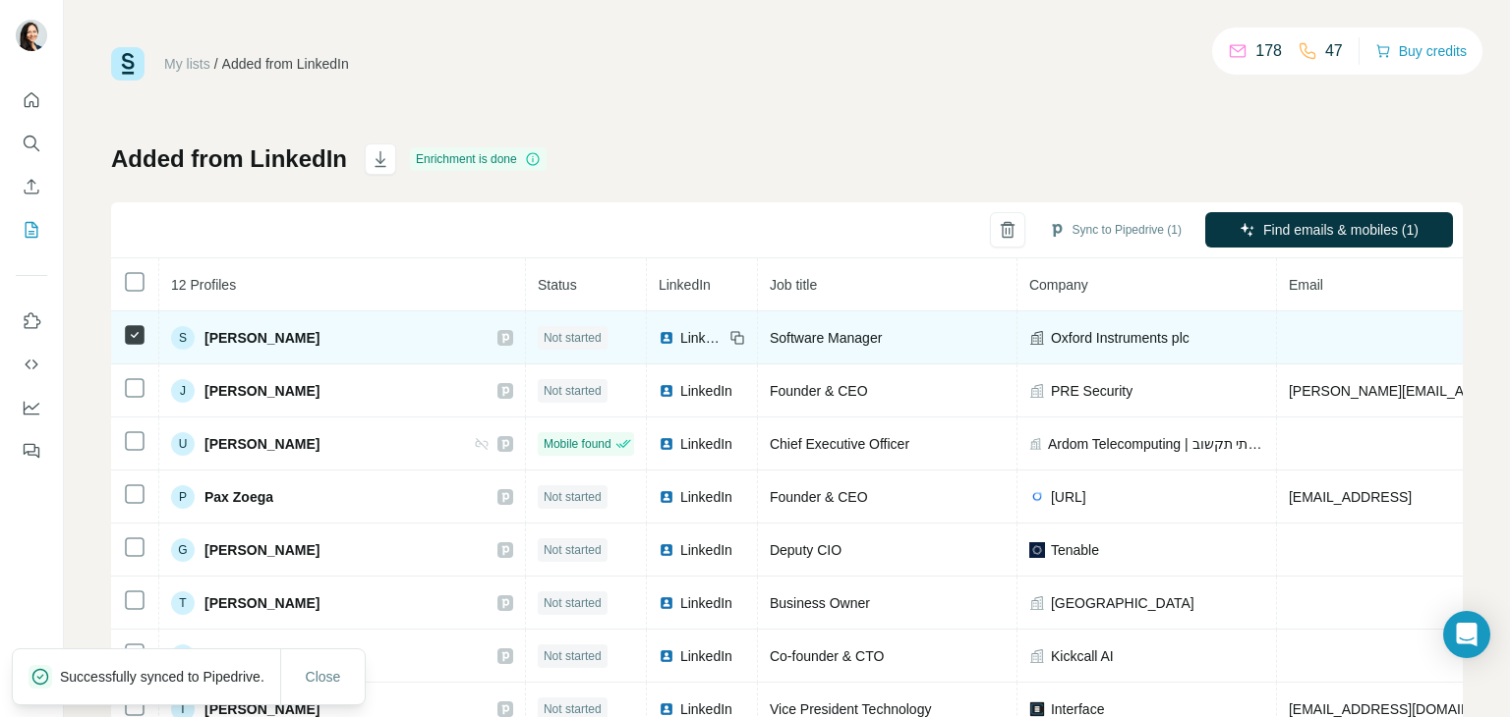
click at [244, 343] on span "[PERSON_NAME]" at bounding box center [261, 338] width 115 height 20
click at [770, 336] on span "Software Manager" at bounding box center [826, 338] width 112 height 16
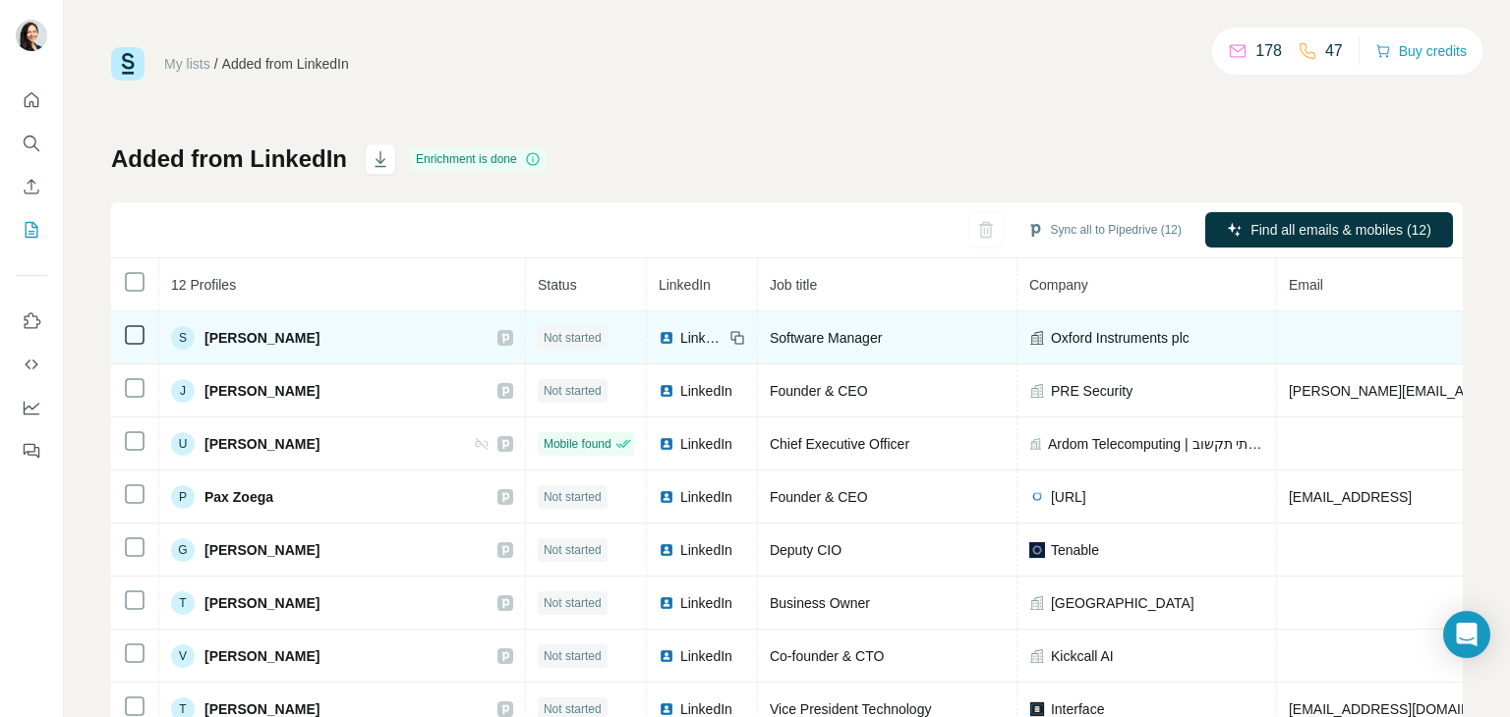
click at [235, 328] on span "[PERSON_NAME]" at bounding box center [261, 338] width 115 height 20
click at [543, 338] on span "Not started" at bounding box center [572, 338] width 58 height 18
click at [658, 337] on div "LinkedIn" at bounding box center [690, 338] width 65 height 20
